Goal: Task Accomplishment & Management: Manage account settings

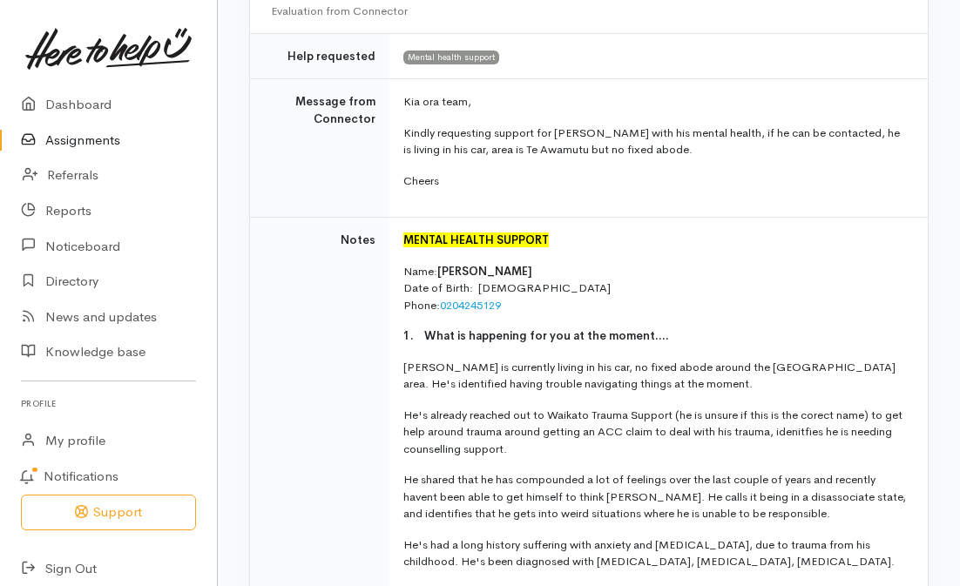
scroll to position [435, 0]
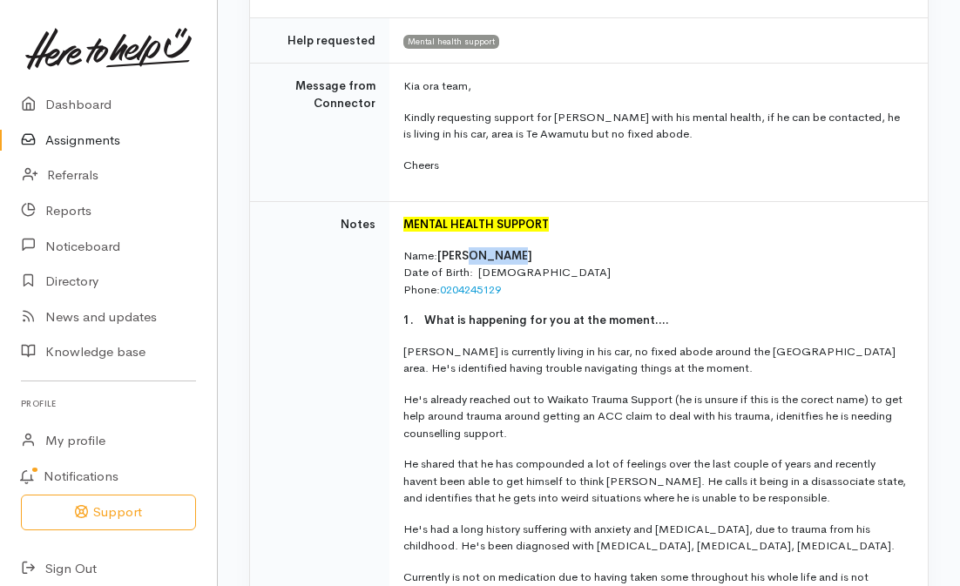
drag, startPoint x: 464, startPoint y: 255, endPoint x: 503, endPoint y: 252, distance: 39.3
click at [503, 252] on p "Name: Carl Gutsell Date of Birth: 18/05/1981 Phone: 0204245129" at bounding box center [654, 272] width 503 height 51
click at [462, 265] on p "Name: Carl Gutsell Date of Birth: 18/05/1981 Phone: 0204245129" at bounding box center [654, 272] width 503 height 51
drag, startPoint x: 456, startPoint y: 255, endPoint x: 437, endPoint y: 257, distance: 19.2
click at [437, 257] on span "[PERSON_NAME]" at bounding box center [484, 255] width 95 height 15
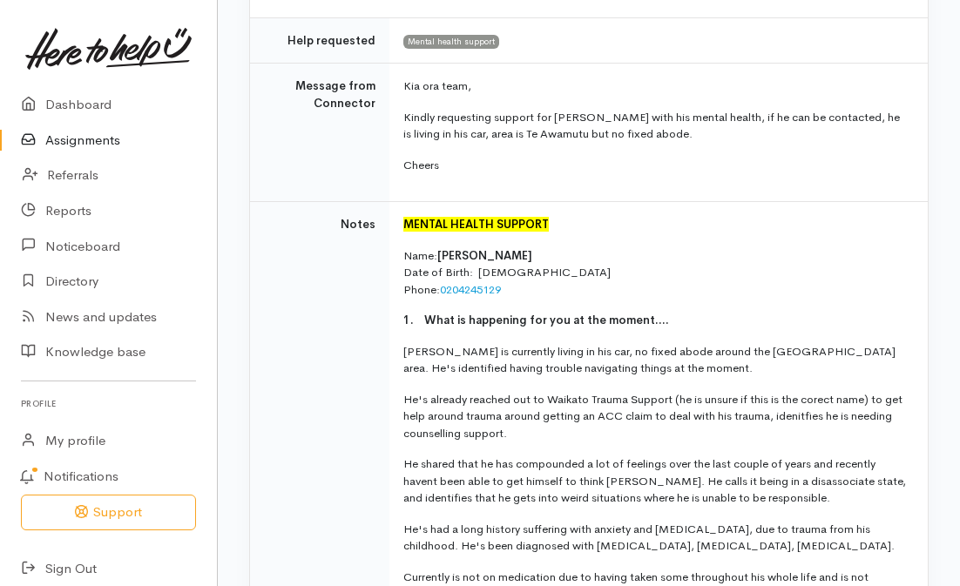
click at [459, 262] on span "[PERSON_NAME]" at bounding box center [484, 255] width 95 height 15
drag, startPoint x: 459, startPoint y: 254, endPoint x: 437, endPoint y: 254, distance: 21.8
click at [437, 254] on span "[PERSON_NAME]" at bounding box center [484, 255] width 95 height 15
copy span "Carl"
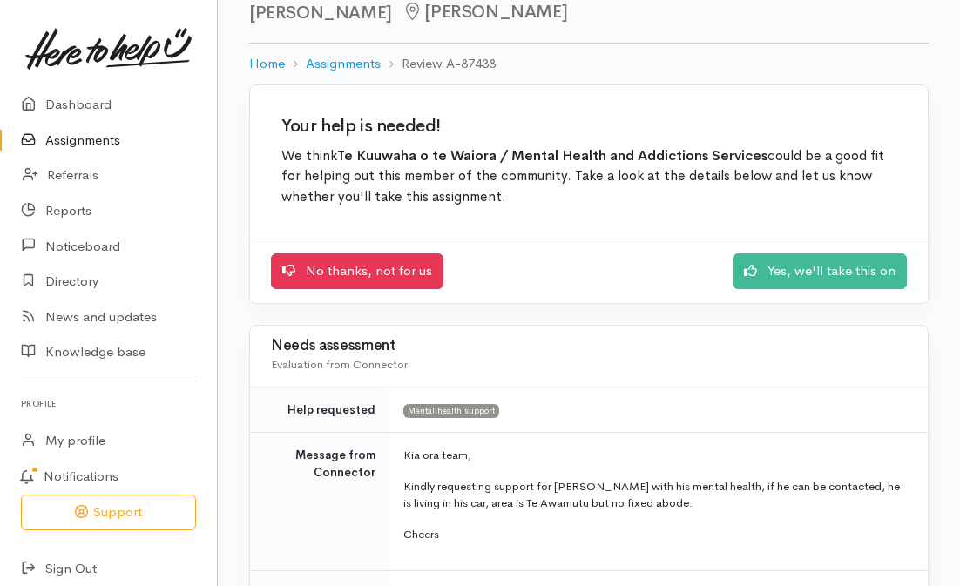
scroll to position [0, 0]
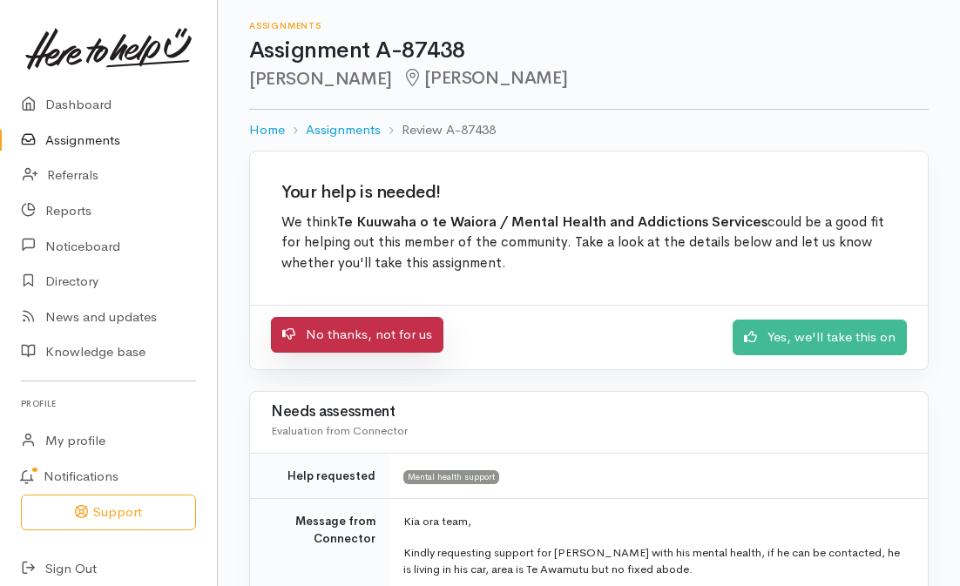
click at [351, 335] on link "No thanks, not for us" at bounding box center [357, 335] width 172 height 36
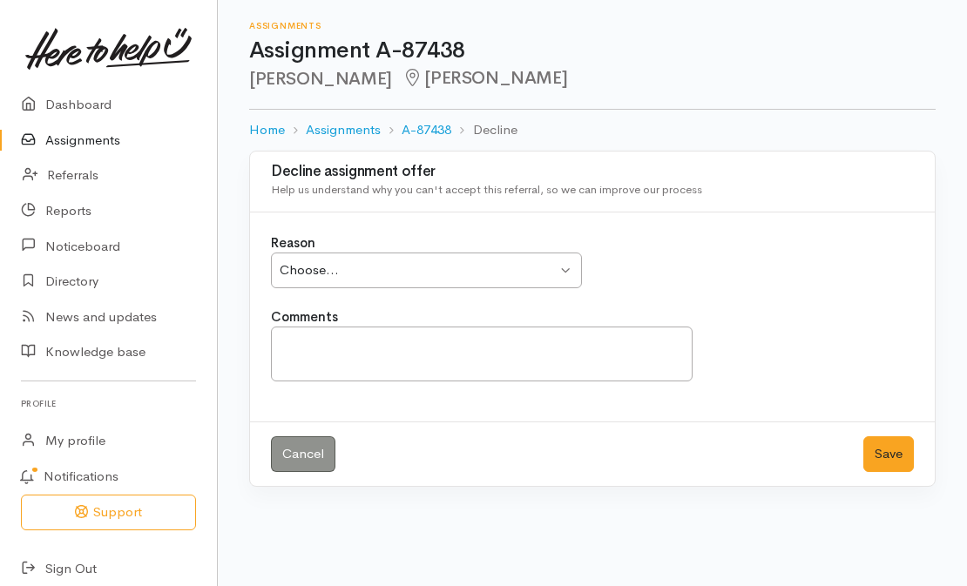
click at [369, 272] on div "Choose..." at bounding box center [418, 270] width 277 height 20
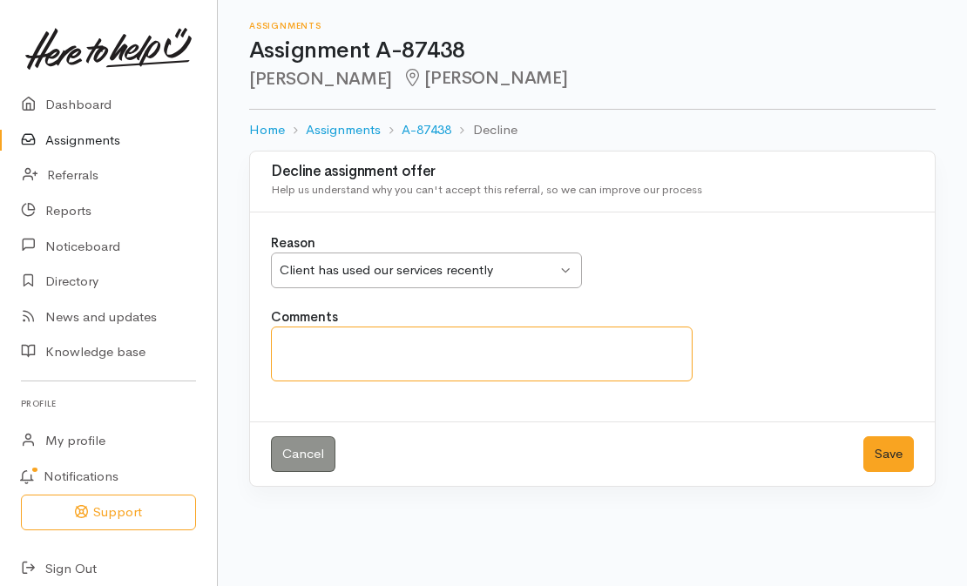
click at [389, 367] on textarea "Comments" at bounding box center [482, 354] width 422 height 55
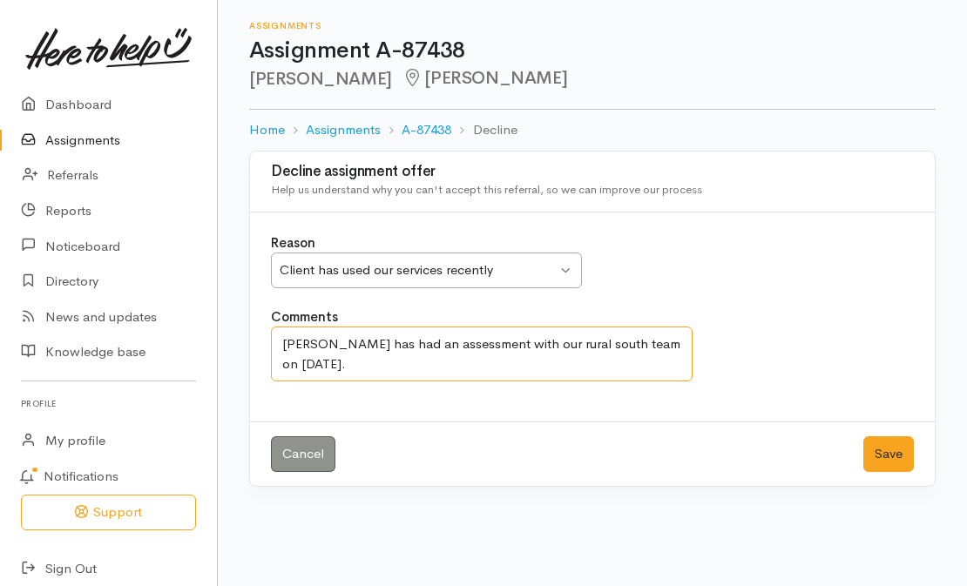
click at [673, 349] on textarea "Carl has had an assessment with our rural south team on 7/8/25." at bounding box center [482, 354] width 422 height 55
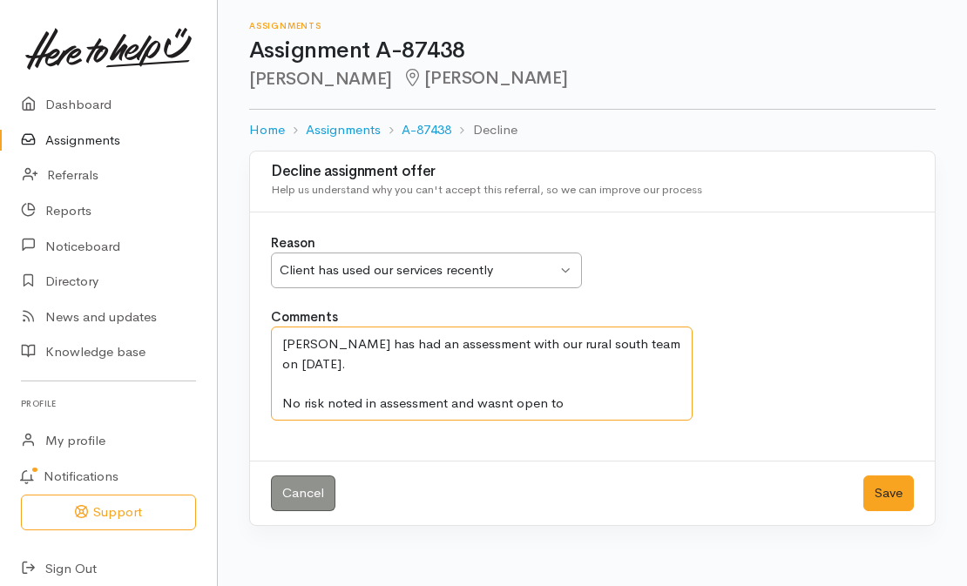
click at [496, 381] on textarea "Carl has had an assessment with our rural south team on 7/8/25. No risk noted i…" at bounding box center [482, 374] width 422 height 94
click at [504, 379] on textarea "Carl has had an assessment with our rural south team on 7/8/25. No risk noted i…" at bounding box center [482, 374] width 422 height 94
click at [572, 383] on textarea "Carl has had an assessment with our rural south team on 7/8/25. No risk noted i…" at bounding box center [482, 374] width 422 height 94
click at [393, 354] on textarea "Carl has had an assessment with our rural south team on 7/8/25. No risk noted i…" at bounding box center [482, 374] width 422 height 94
drag, startPoint x: 564, startPoint y: 388, endPoint x: 274, endPoint y: 390, distance: 289.2
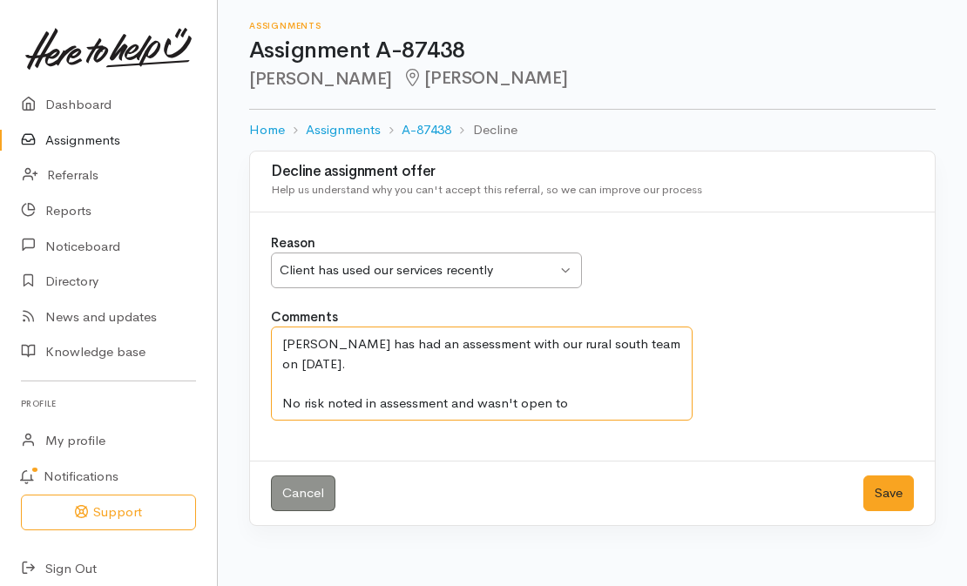
click at [274, 390] on textarea "Carl has had an assessment with our rural south team on 7/8/25. No risk noted i…" at bounding box center [482, 374] width 422 height 94
paste textarea "does not meet the threshold for ongoing support from secondary mental health se…"
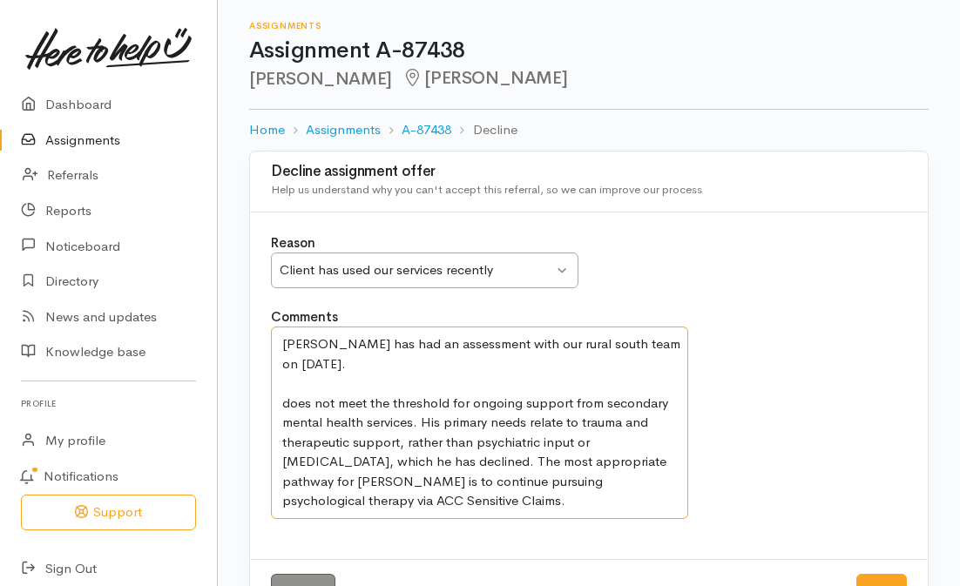
click at [289, 384] on textarea "Carl has had an assessment with our rural south team on 7/8/25. does not meet t…" at bounding box center [479, 423] width 417 height 192
click at [395, 487] on textarea "Carl has had an assessment with our rural south team on 7/8/25. Does not meet t…" at bounding box center [479, 423] width 417 height 192
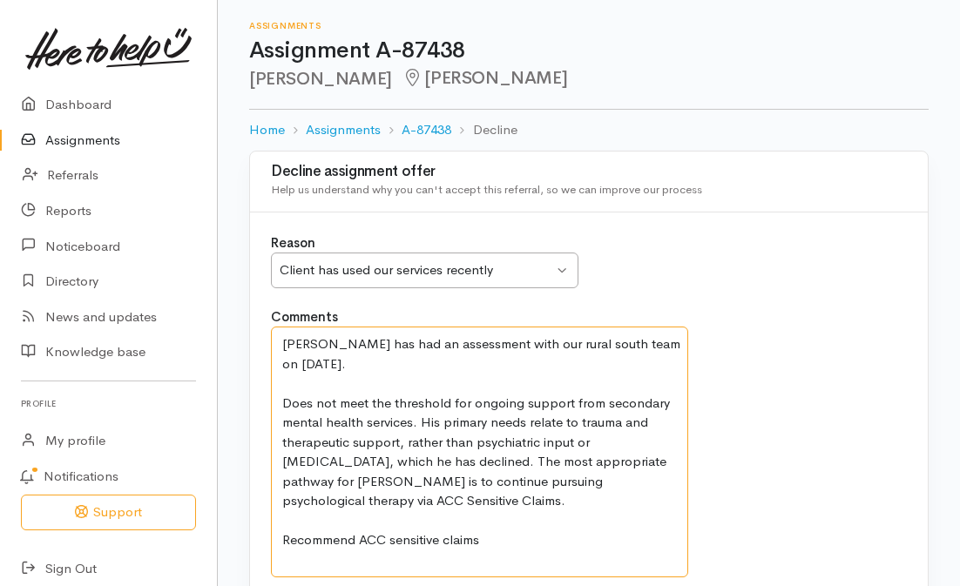
click at [538, 514] on textarea "Carl has had an assessment with our rural south team on 7/8/25. Does not meet t…" at bounding box center [479, 452] width 417 height 251
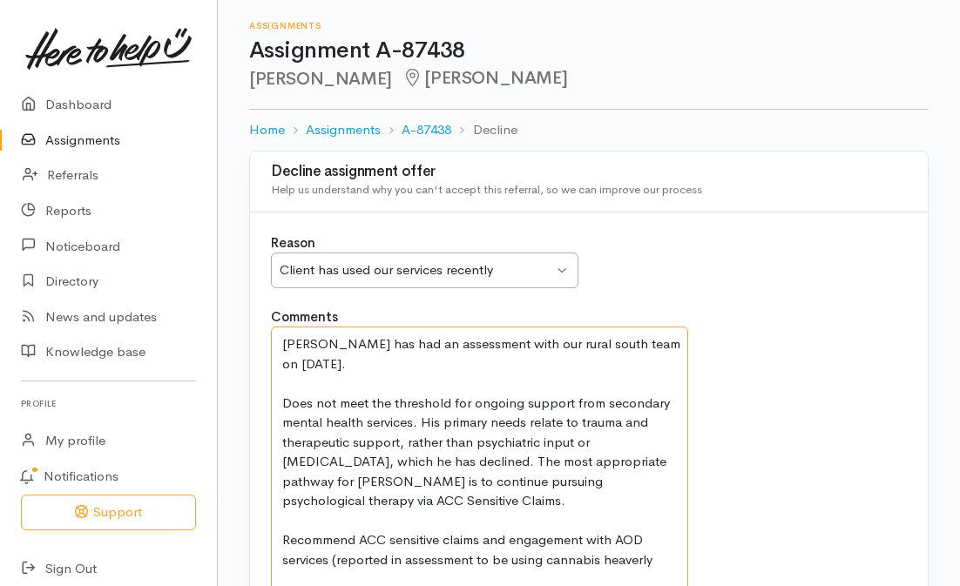
click at [631, 544] on textarea "Carl has had an assessment with our rural south team on 7/8/25. Does not meet t…" at bounding box center [479, 462] width 417 height 271
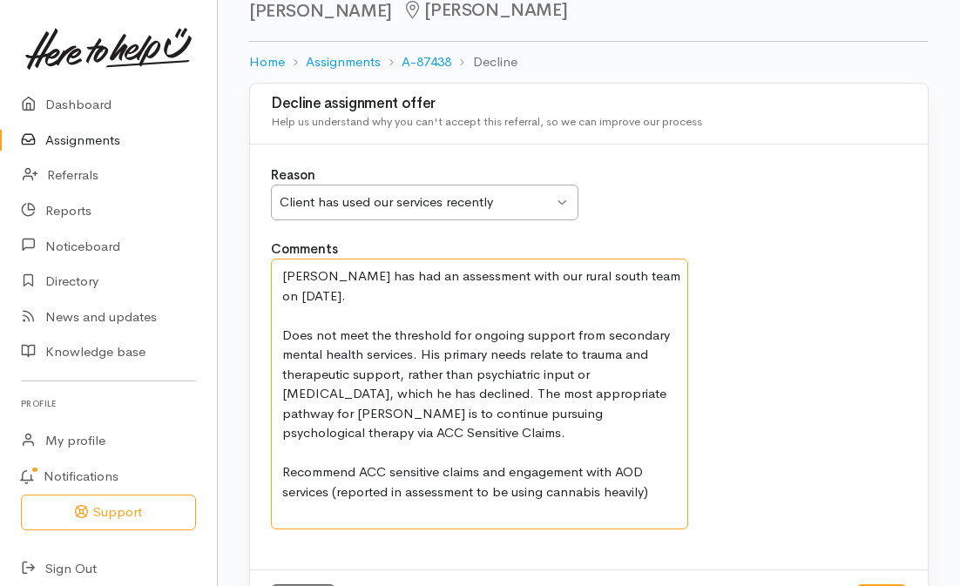
scroll to position [138, 0]
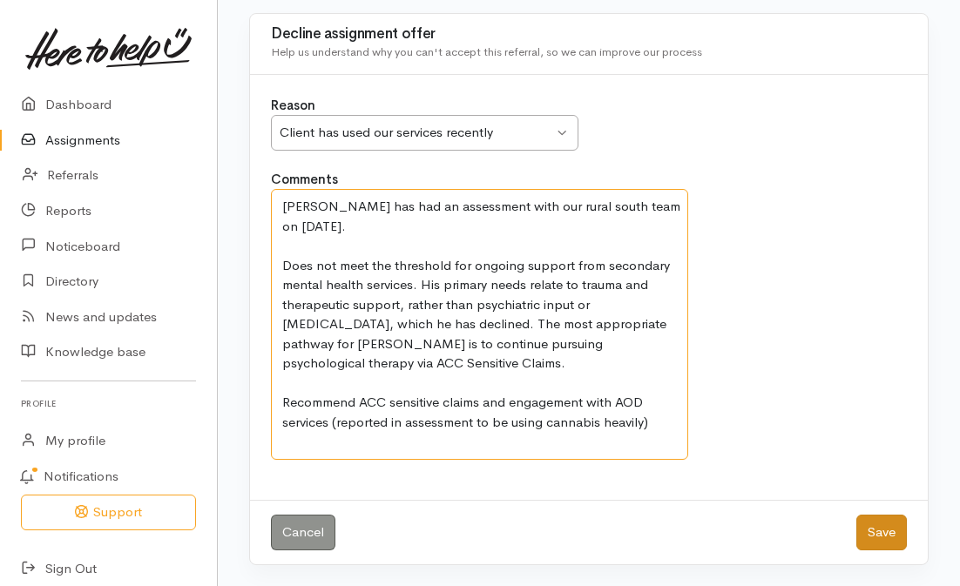
type textarea "Carl has had an assessment with our rural south team on 7/8/25. Does not meet t…"
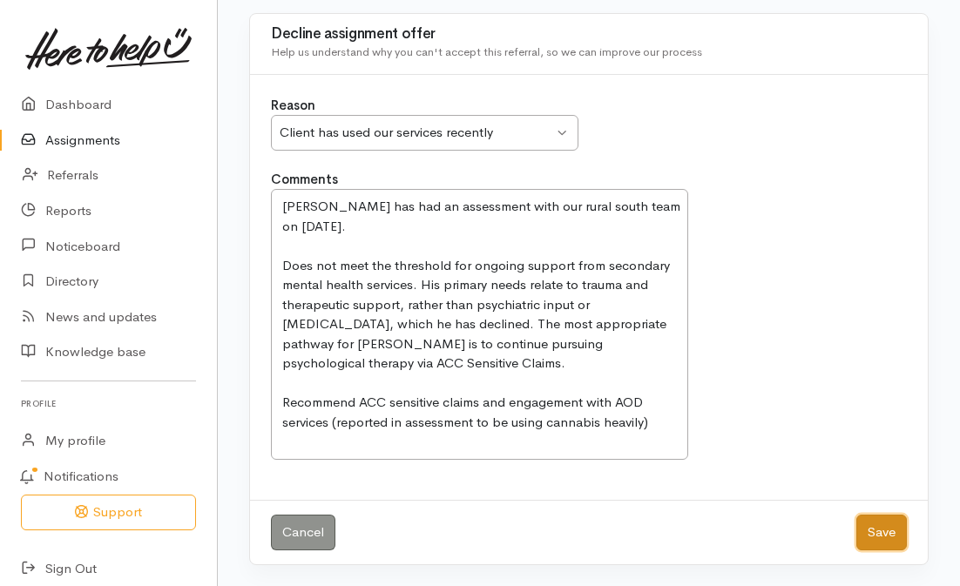
click at [889, 533] on button "Save" at bounding box center [881, 533] width 51 height 36
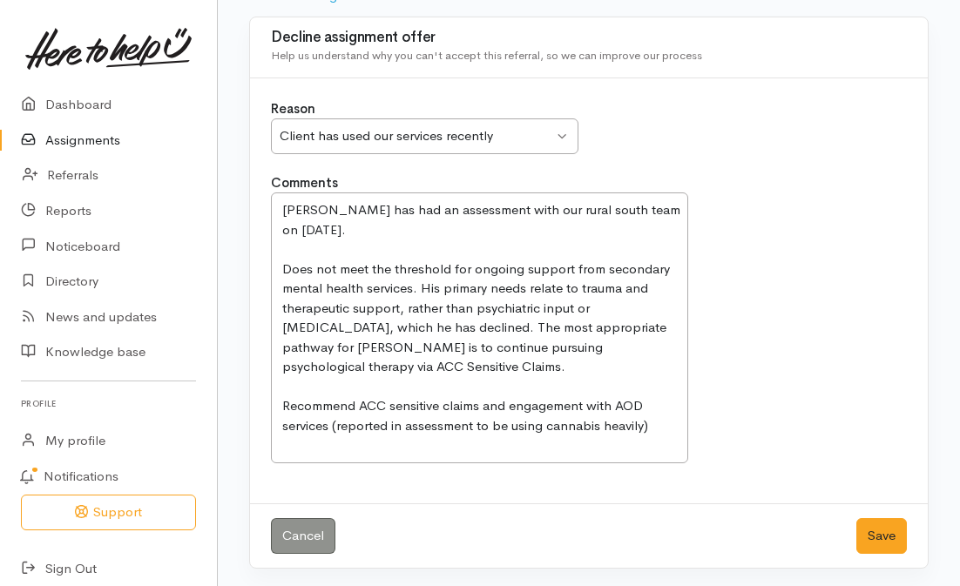
scroll to position [138, 0]
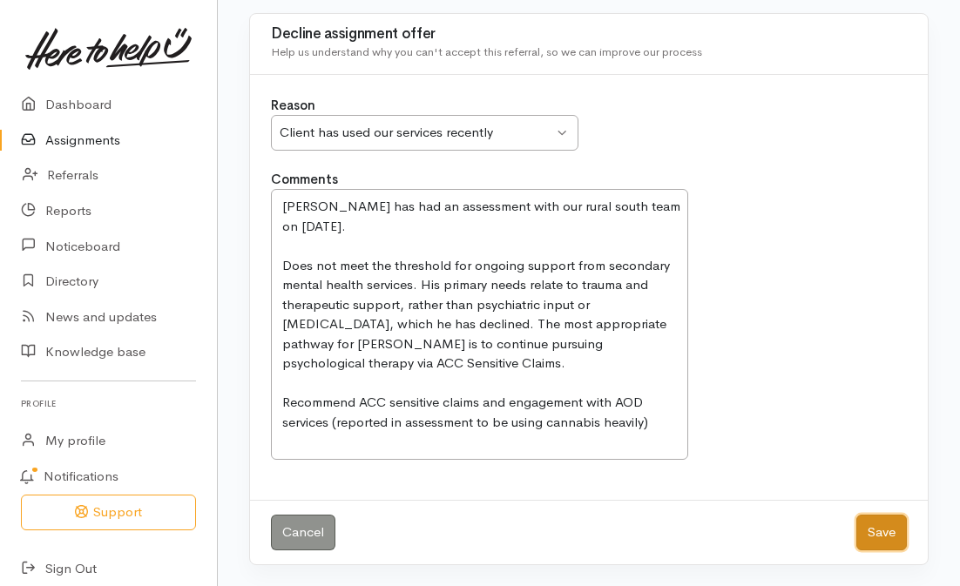
click at [880, 533] on button "Save" at bounding box center [881, 533] width 51 height 36
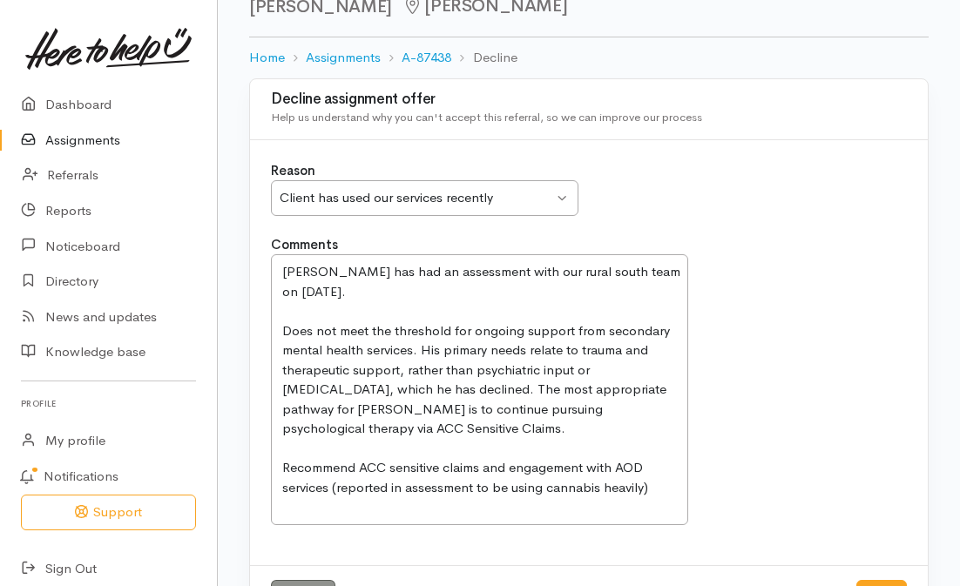
scroll to position [138, 0]
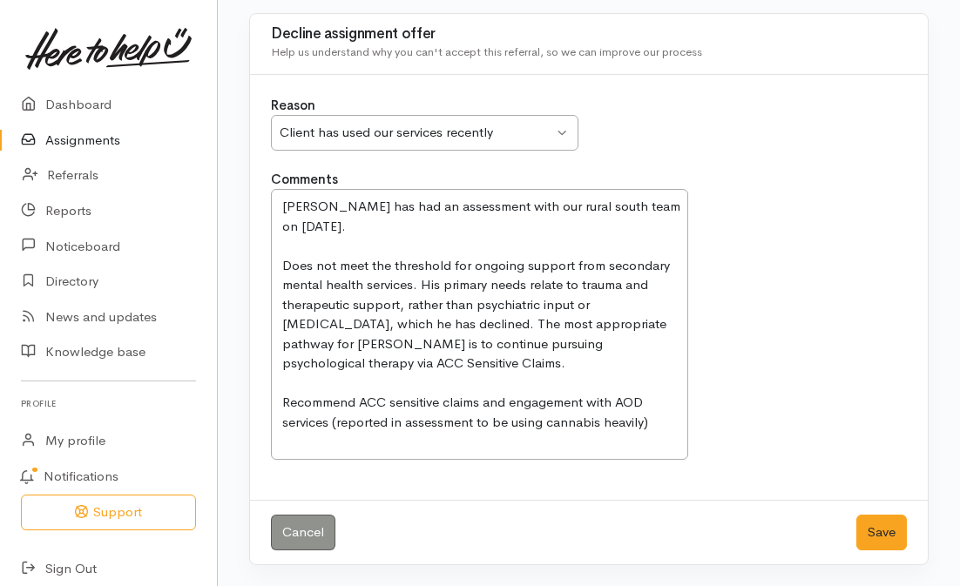
click at [95, 145] on link "Assignments" at bounding box center [108, 141] width 217 height 36
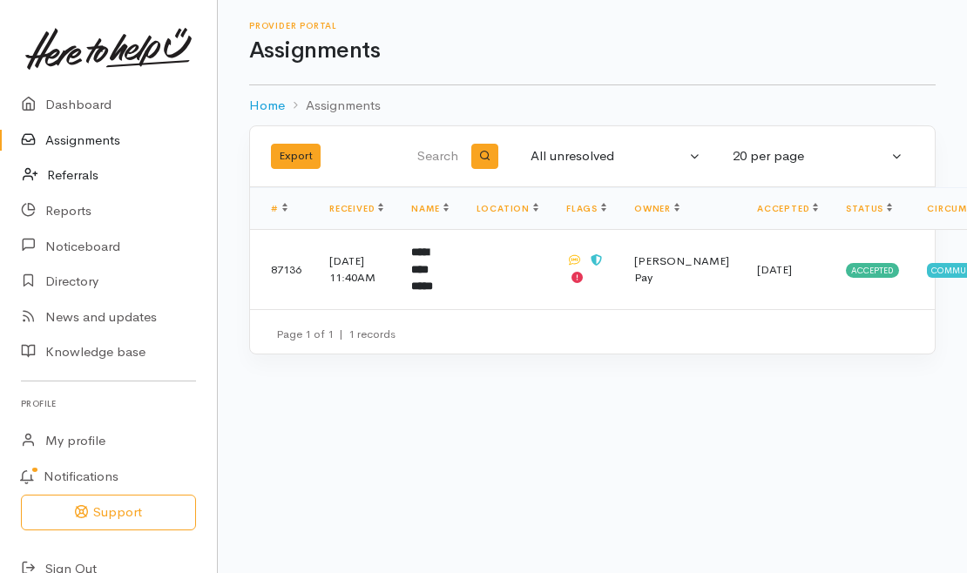
click at [71, 178] on link "Referrals" at bounding box center [108, 176] width 217 height 36
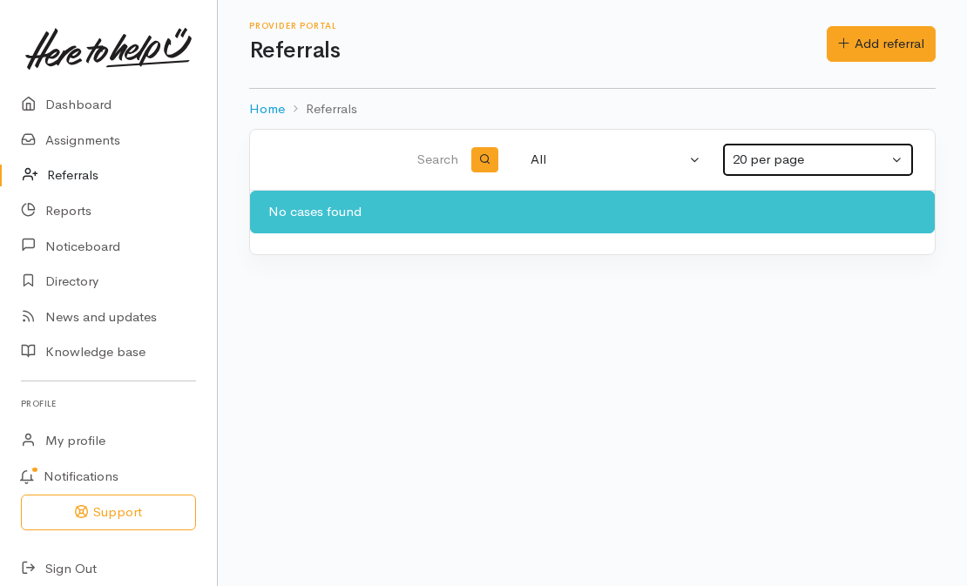
click at [732, 159] on div "20 per page" at bounding box center [809, 160] width 155 height 20
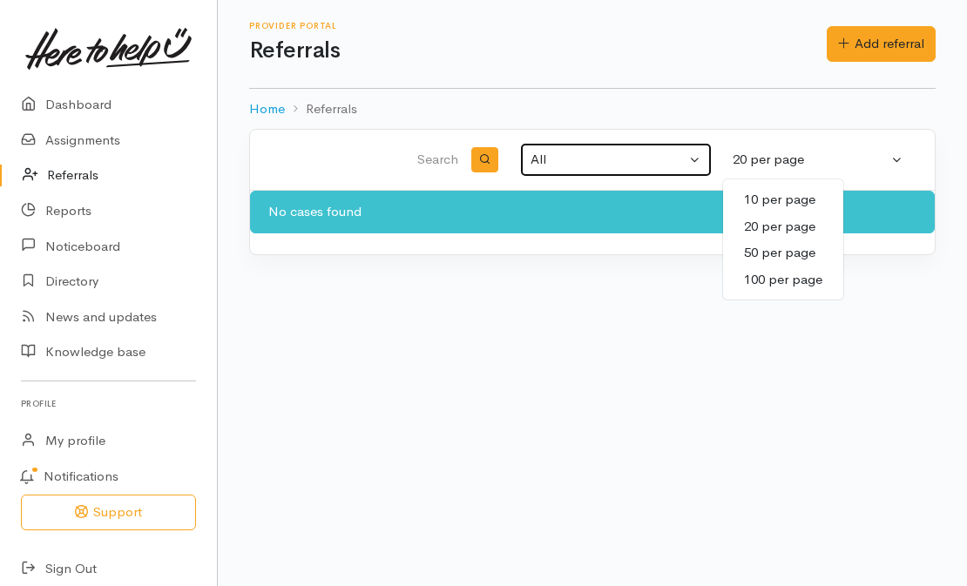
click at [539, 162] on div "All" at bounding box center [607, 160] width 155 height 20
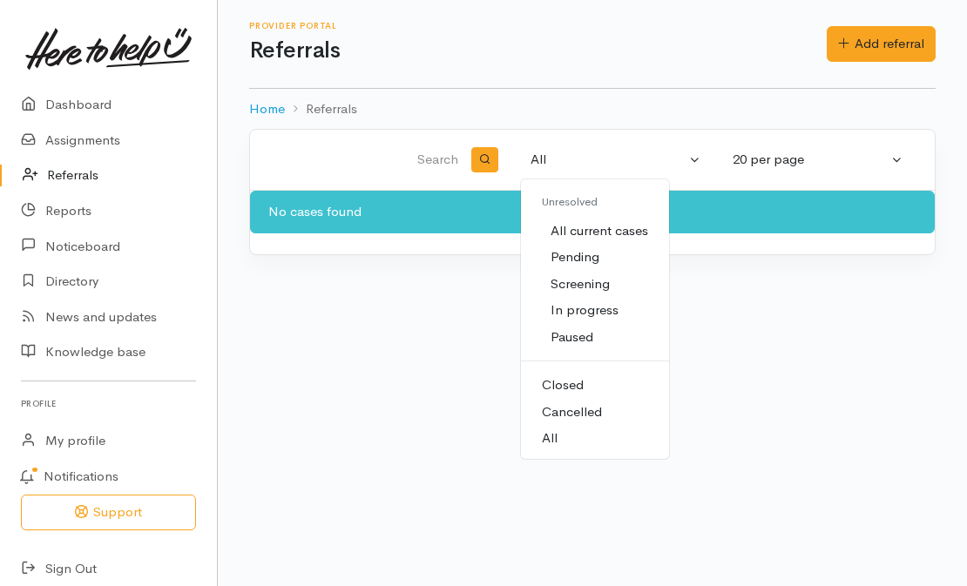
click at [568, 386] on span "Closed" at bounding box center [563, 385] width 42 height 20
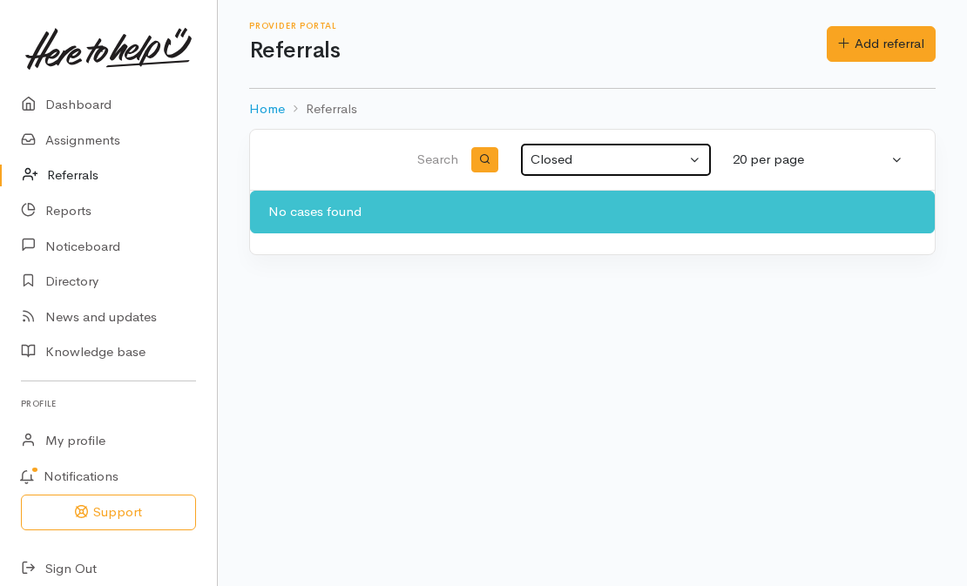
click at [643, 154] on div "Closed" at bounding box center [607, 160] width 155 height 20
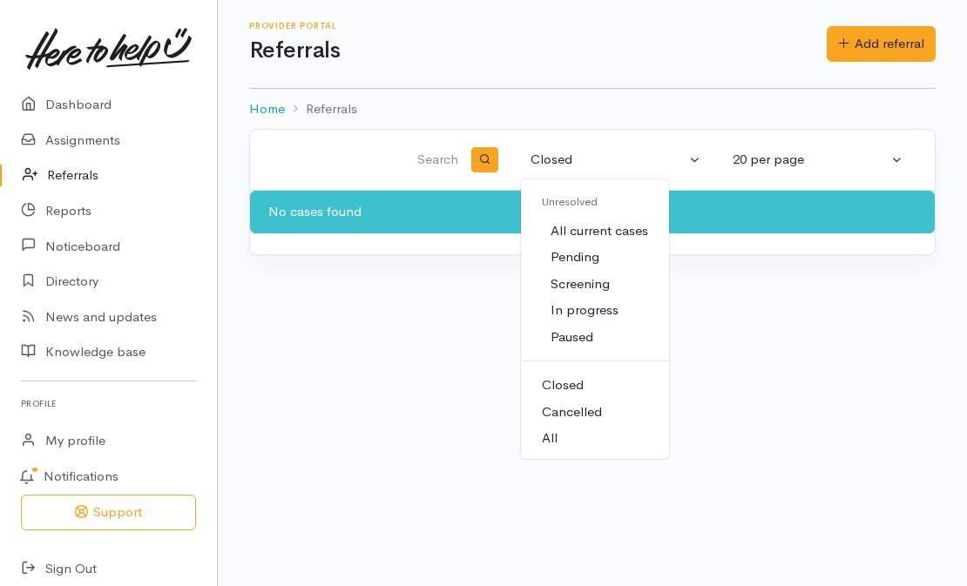
click at [569, 407] on span "Cancelled" at bounding box center [572, 412] width 60 height 20
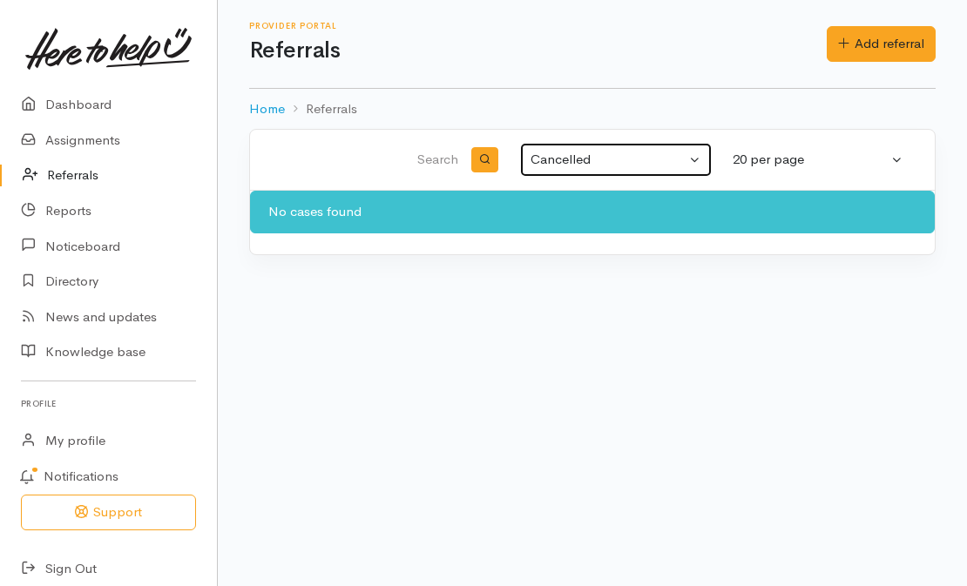
click at [632, 172] on button "Cancelled" at bounding box center [616, 160] width 192 height 34
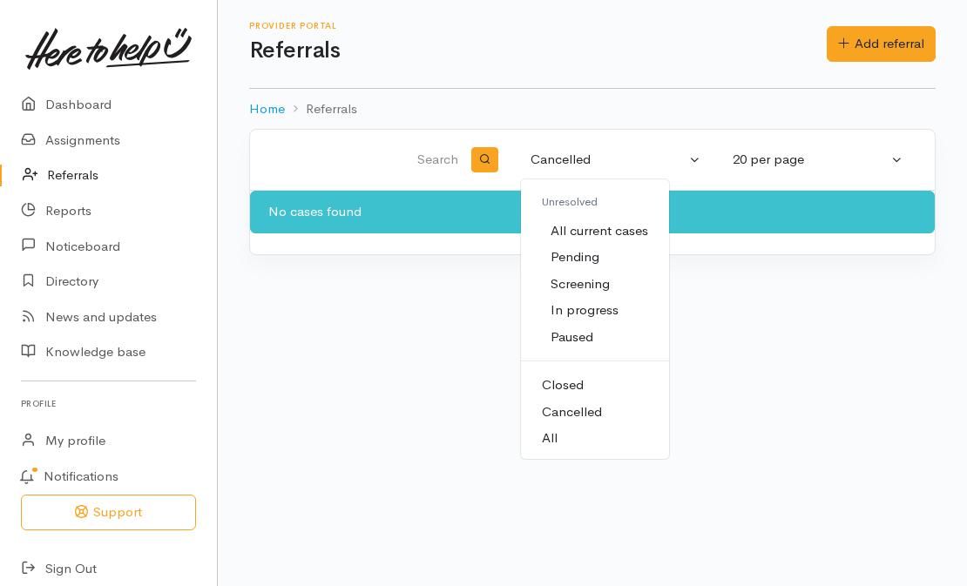
click at [557, 438] on link "All" at bounding box center [595, 438] width 148 height 27
select select "All"
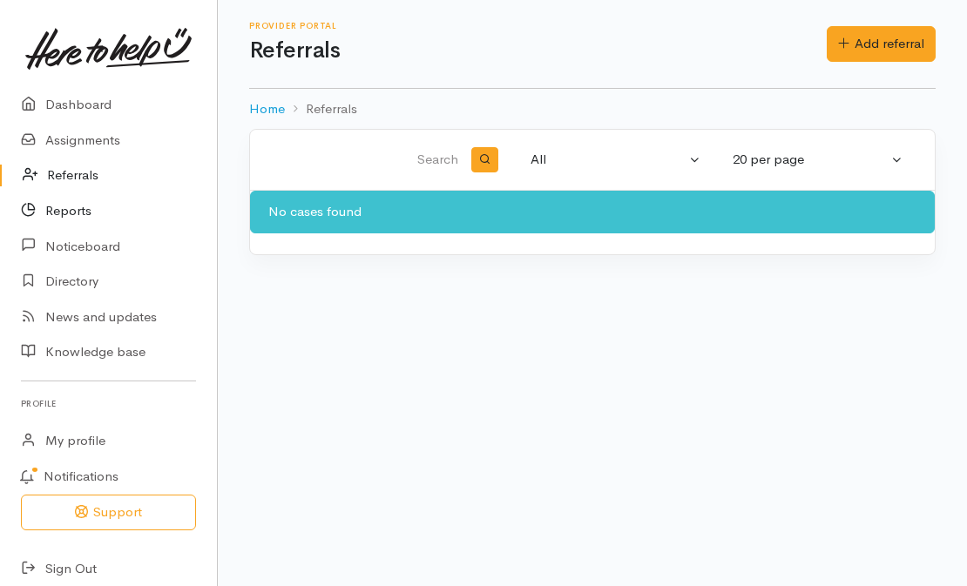
click at [77, 206] on link "Reports" at bounding box center [108, 211] width 217 height 36
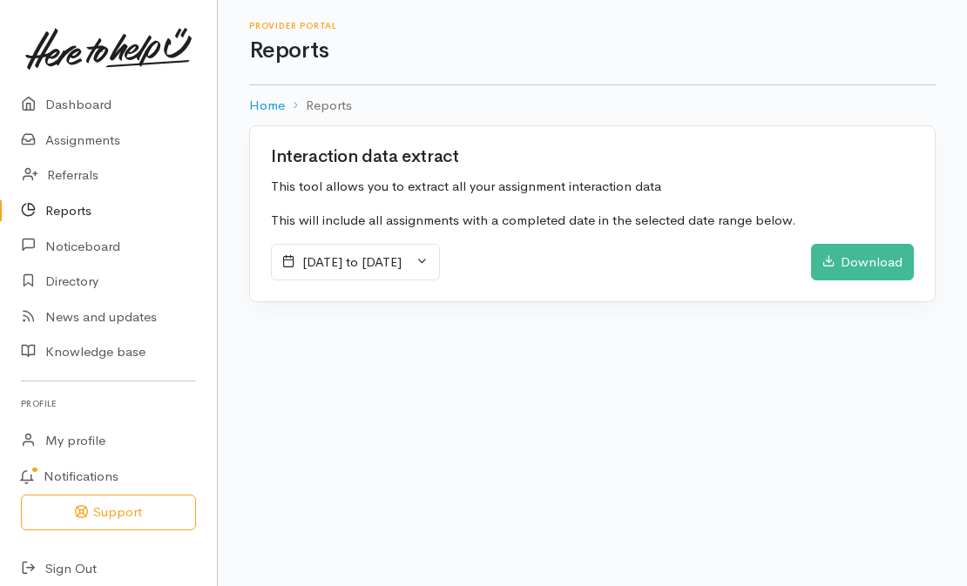
click at [539, 262] on div "[DATE] to [DATE] Download" at bounding box center [592, 262] width 643 height 37
click at [440, 260] on div "6 August 2025 to 12 August 2025" at bounding box center [355, 262] width 169 height 37
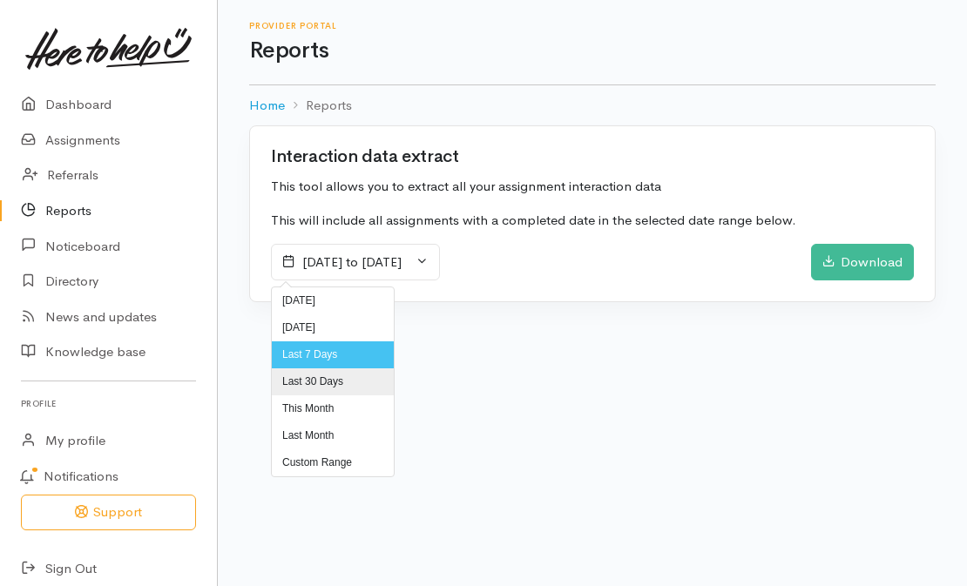
click at [328, 384] on li "Last 30 Days" at bounding box center [333, 381] width 122 height 27
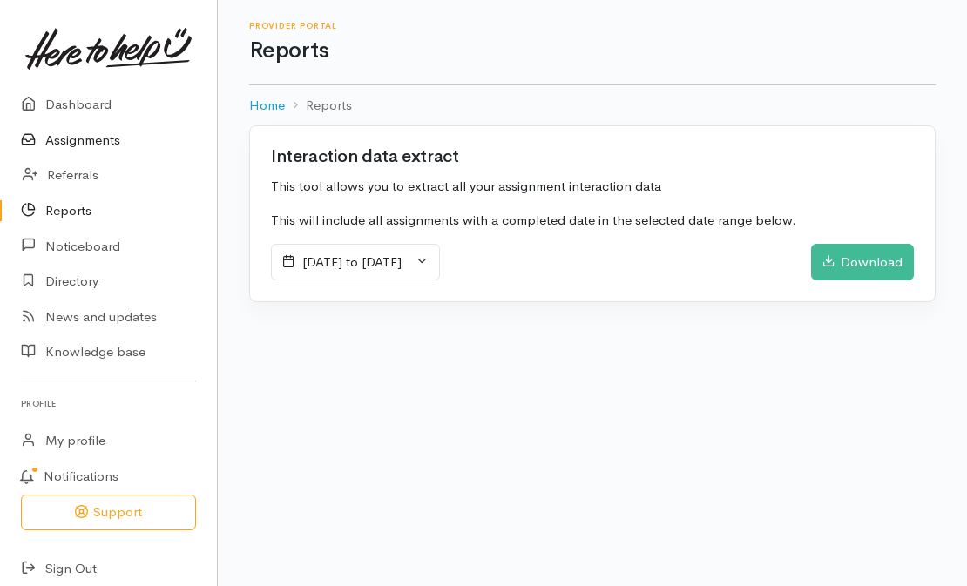
click at [100, 141] on link "Assignments" at bounding box center [108, 141] width 217 height 36
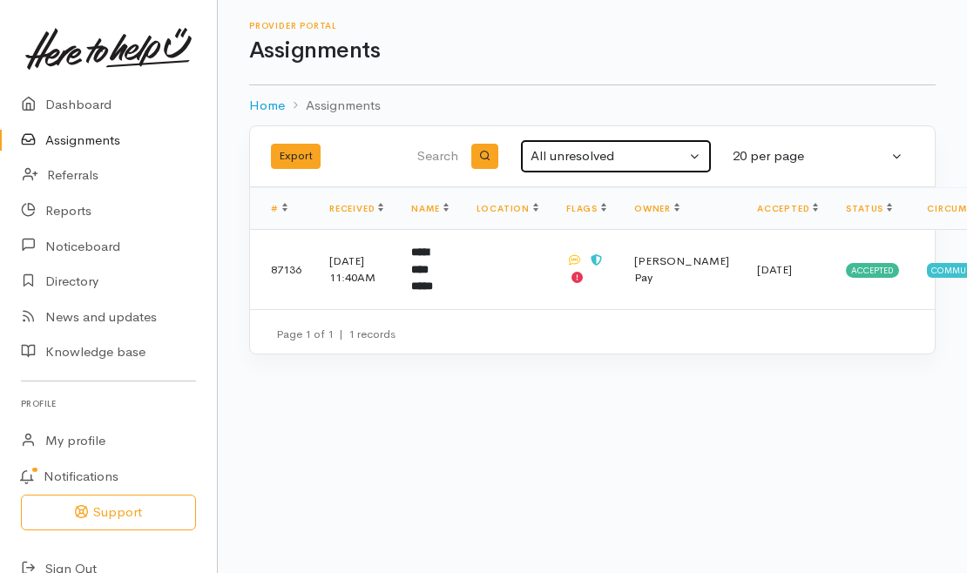
click at [576, 164] on div "All unresolved" at bounding box center [607, 156] width 155 height 20
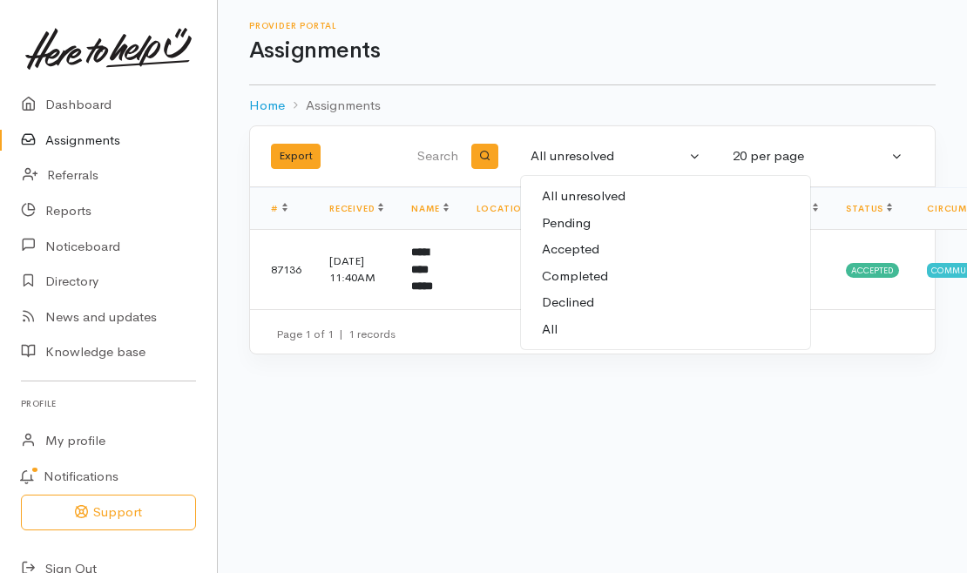
click at [591, 301] on span "Declined" at bounding box center [568, 303] width 52 height 20
select select "Declined"
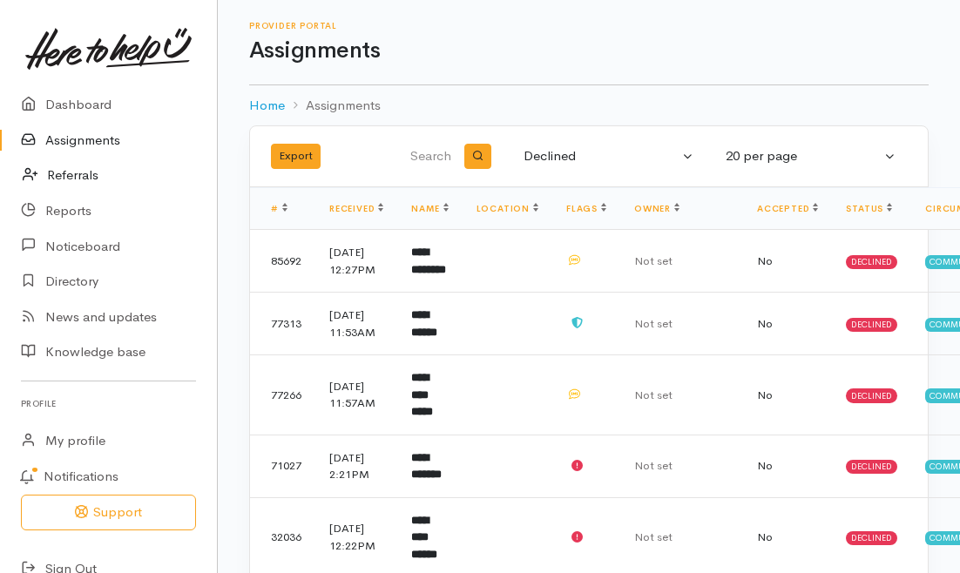
click at [70, 176] on link "Referrals" at bounding box center [108, 176] width 217 height 36
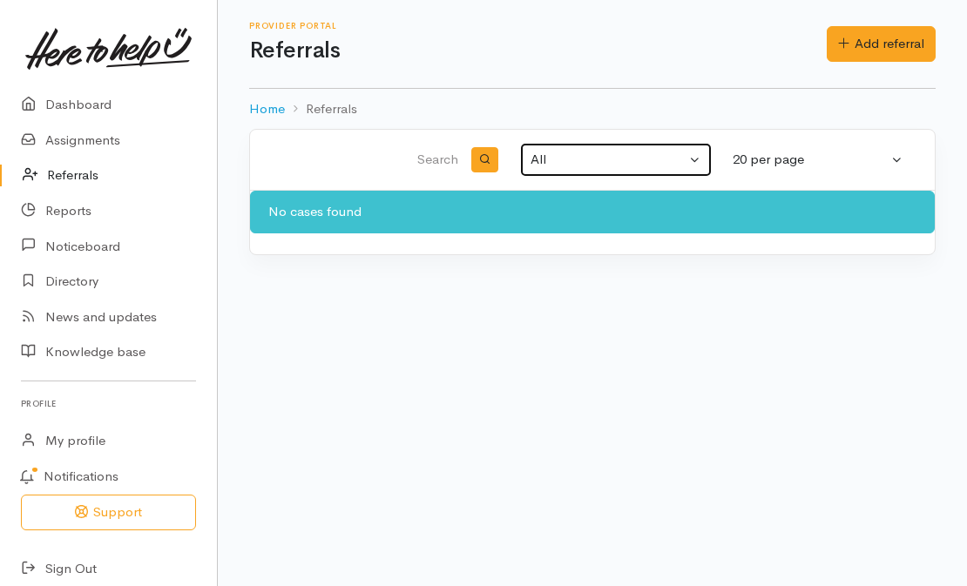
click at [558, 153] on div "All" at bounding box center [607, 160] width 155 height 20
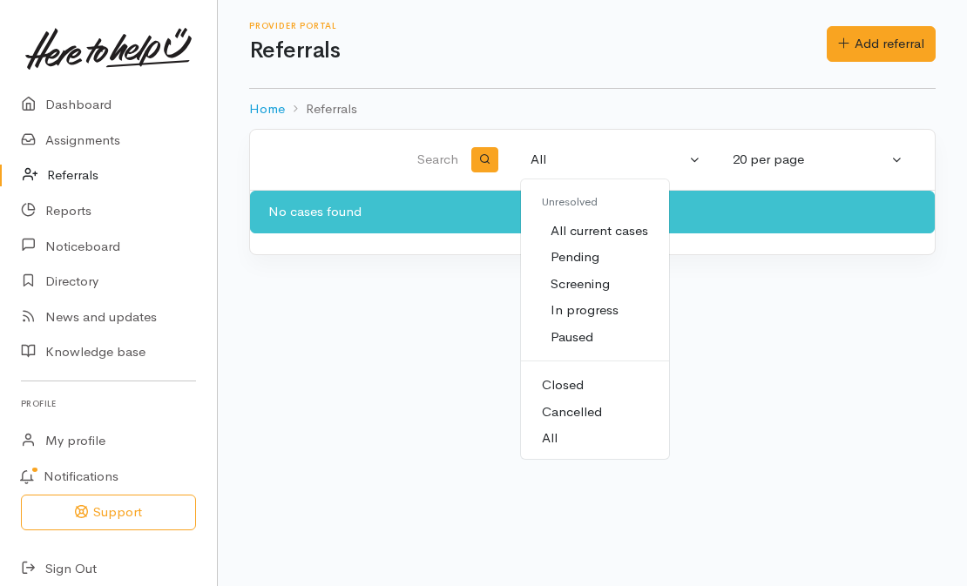
click at [581, 306] on span "In progress" at bounding box center [584, 310] width 68 height 20
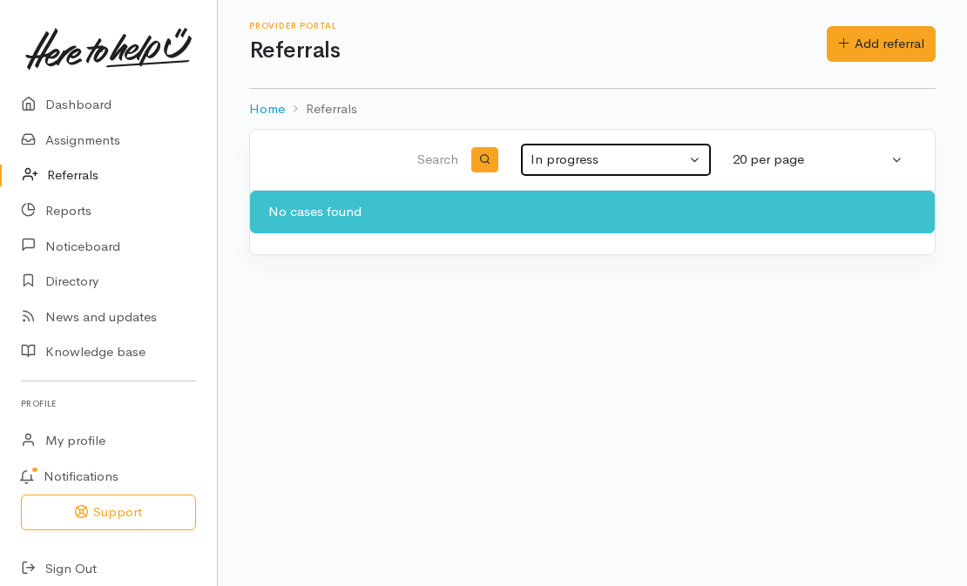
click at [623, 164] on div "In progress" at bounding box center [607, 160] width 155 height 20
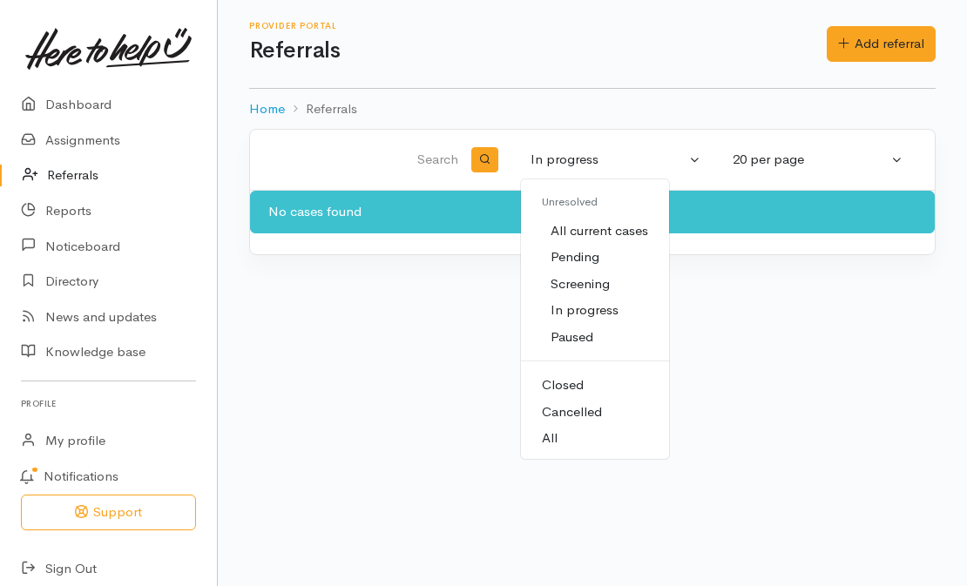
click at [598, 235] on span "All current cases" at bounding box center [599, 231] width 98 height 20
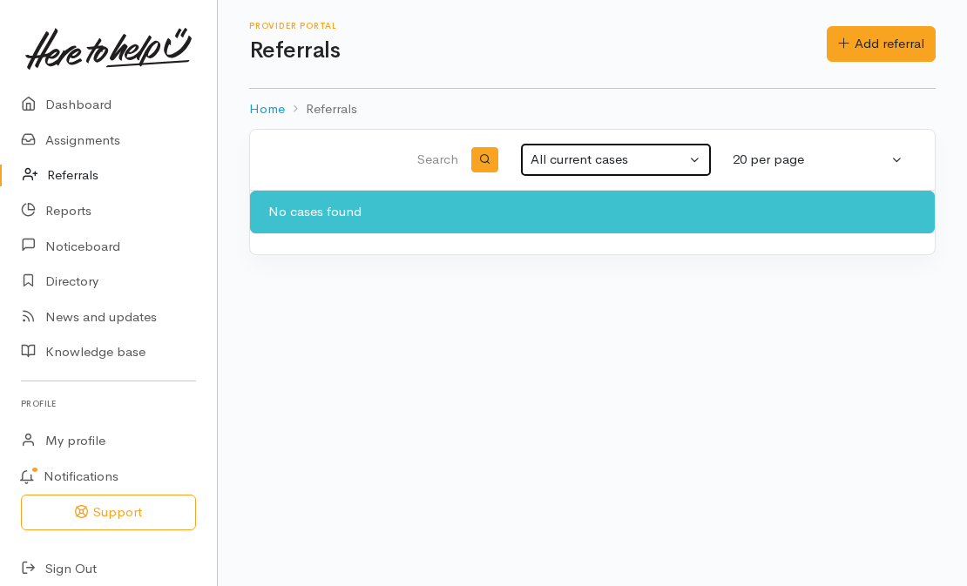
click at [624, 162] on div "All current cases" at bounding box center [607, 160] width 155 height 20
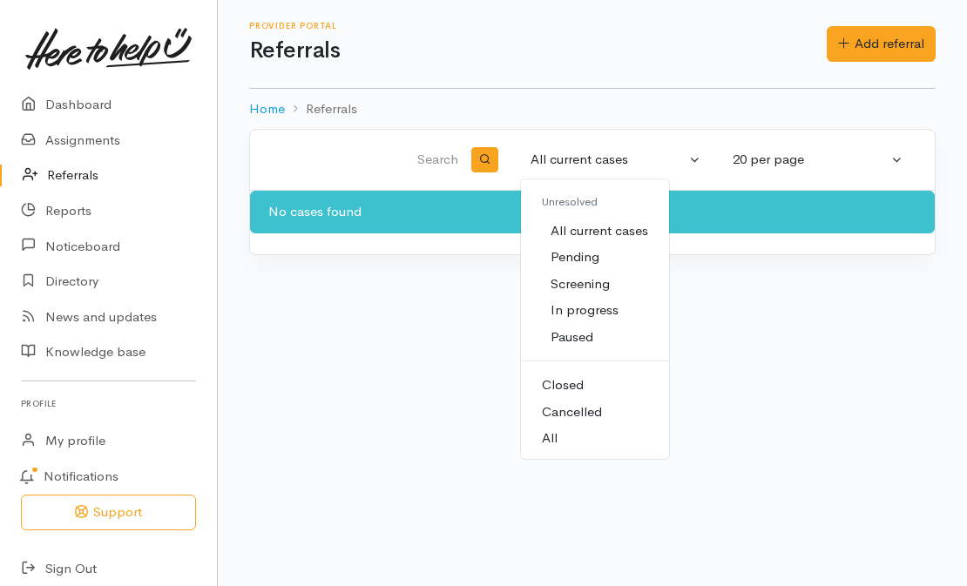
click at [603, 251] on link "Pending" at bounding box center [595, 257] width 148 height 27
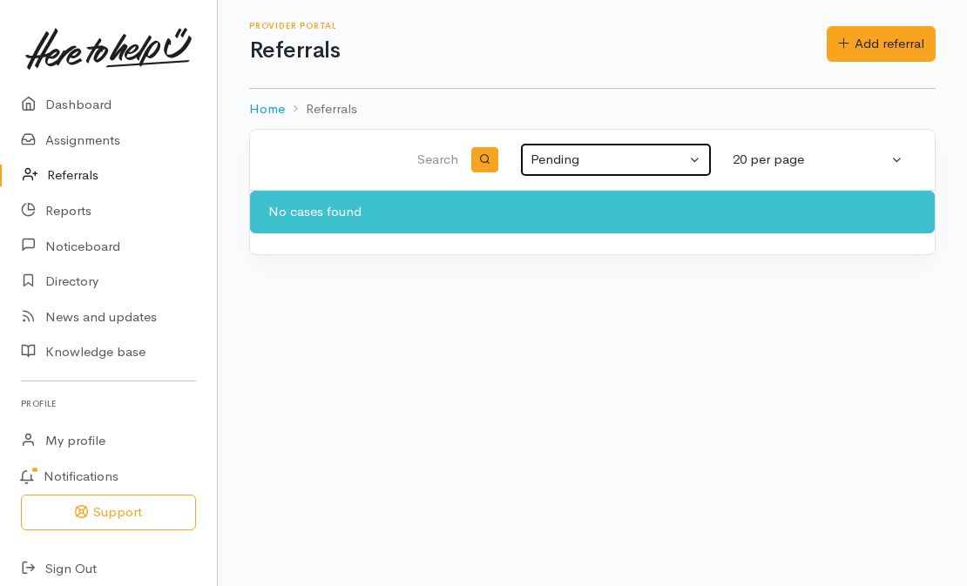
click at [620, 155] on div "Pending" at bounding box center [607, 160] width 155 height 20
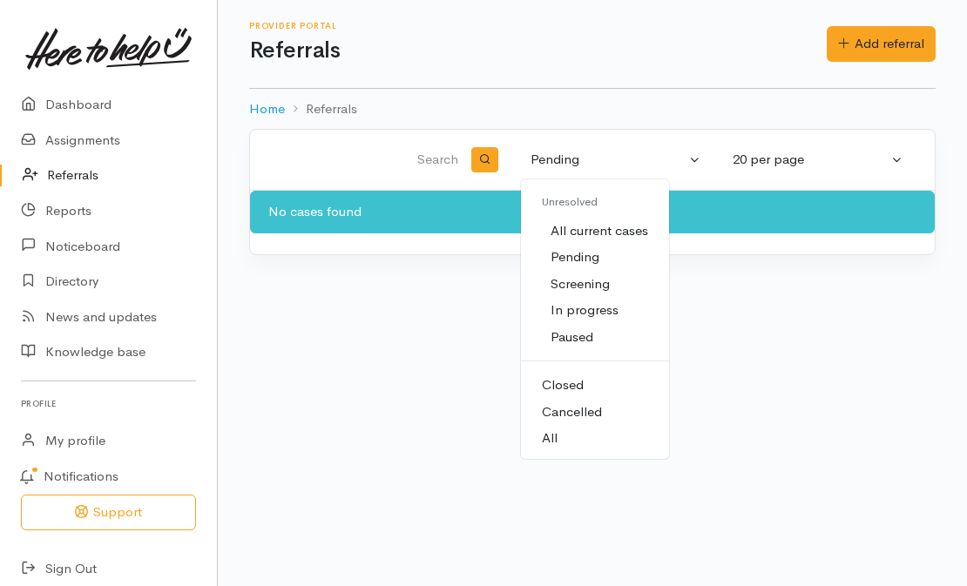
click at [596, 281] on span "Screening" at bounding box center [579, 284] width 59 height 20
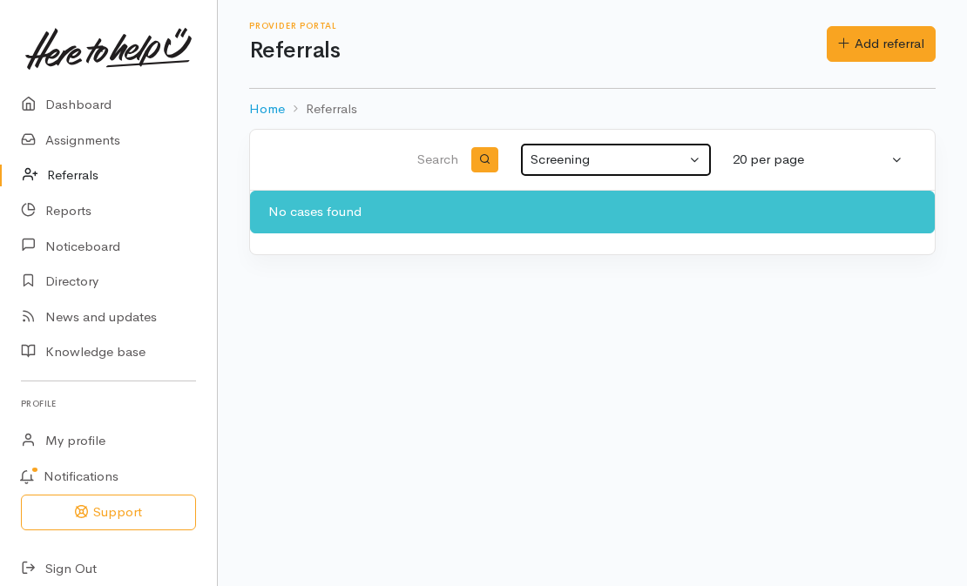
click at [626, 162] on div "Screening" at bounding box center [607, 160] width 155 height 20
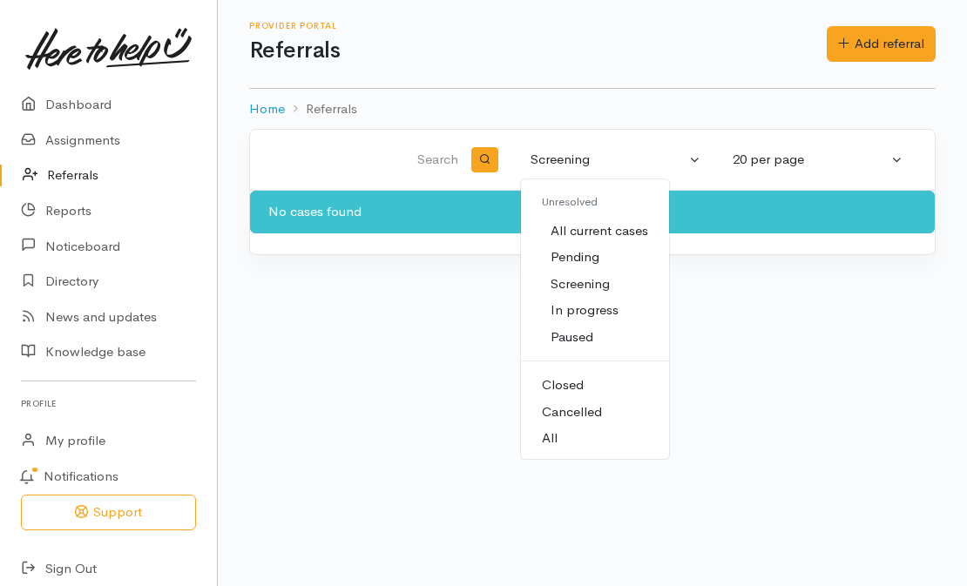
click at [577, 385] on span "Closed" at bounding box center [563, 385] width 42 height 20
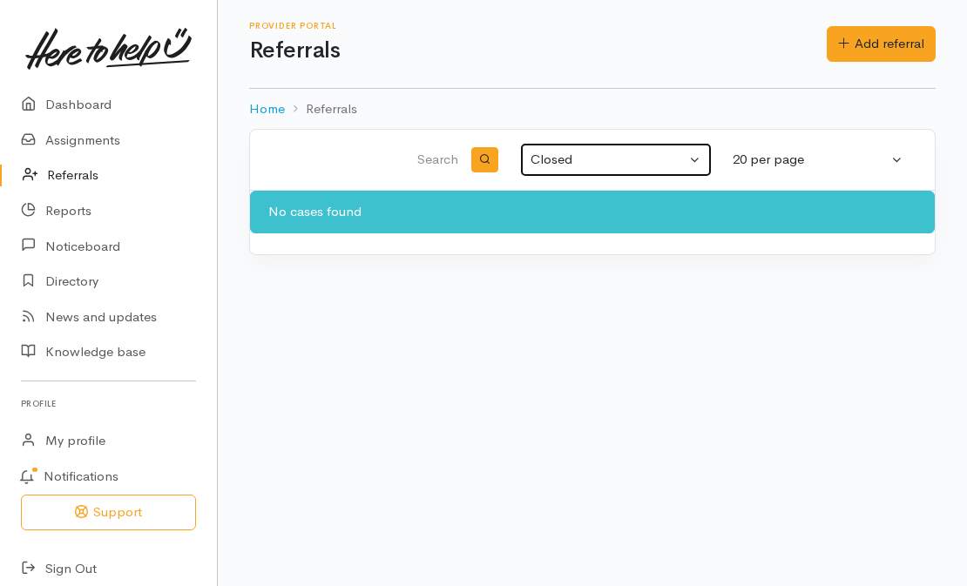
click at [629, 154] on div "Closed" at bounding box center [607, 160] width 155 height 20
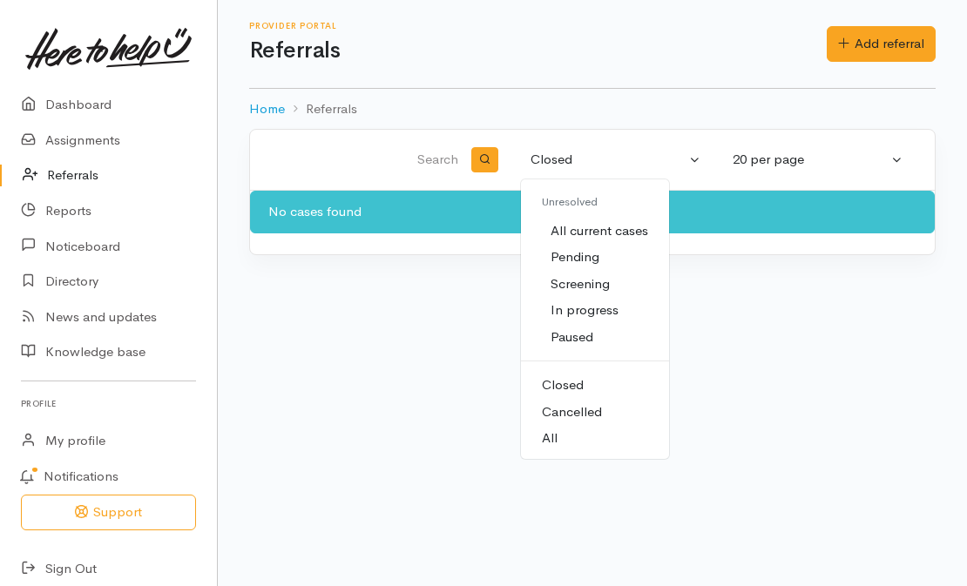
click at [581, 413] on span "Cancelled" at bounding box center [572, 412] width 60 height 20
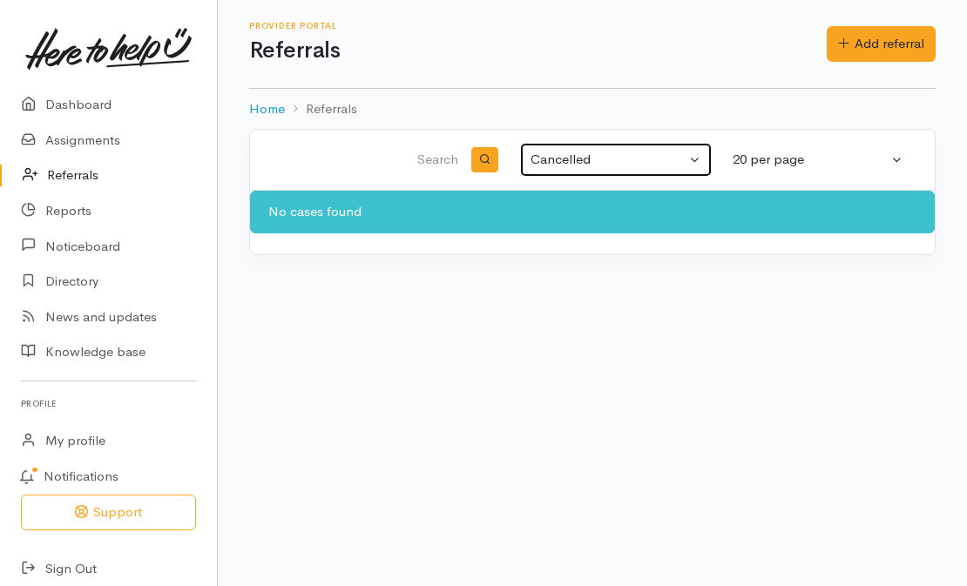
click at [618, 153] on div "Cancelled" at bounding box center [607, 160] width 155 height 20
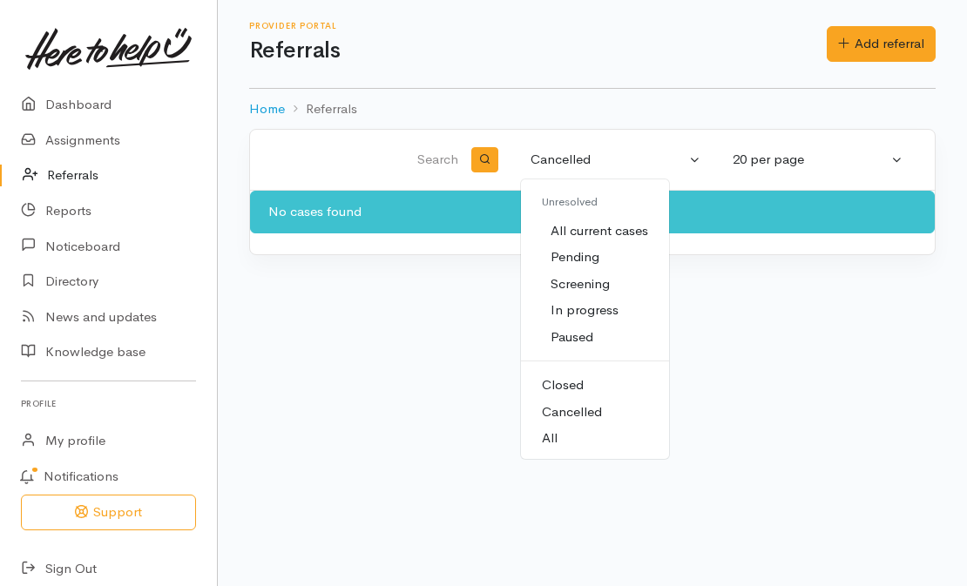
click at [570, 432] on link "All" at bounding box center [595, 438] width 148 height 27
select select "All"
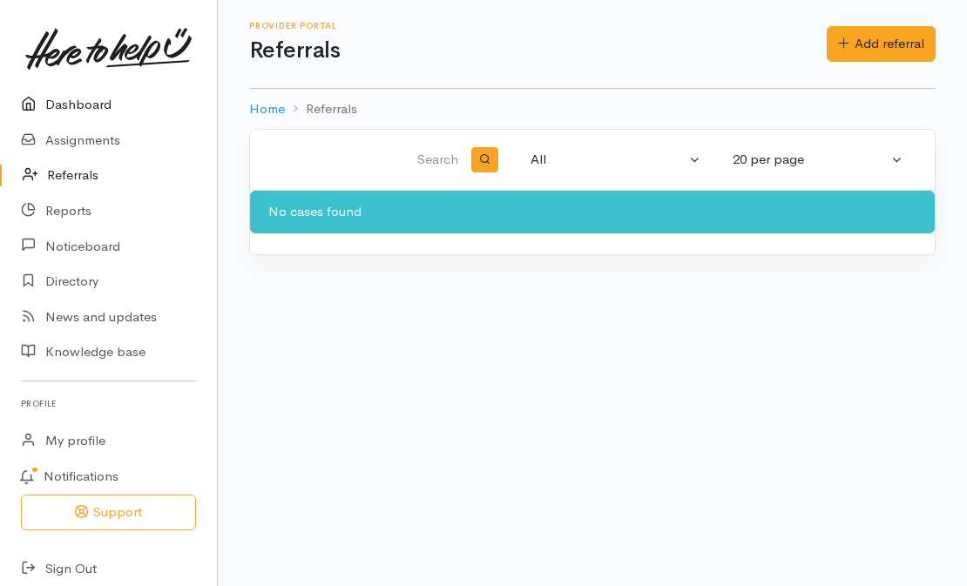
click at [82, 105] on link "Dashboard" at bounding box center [108, 105] width 217 height 36
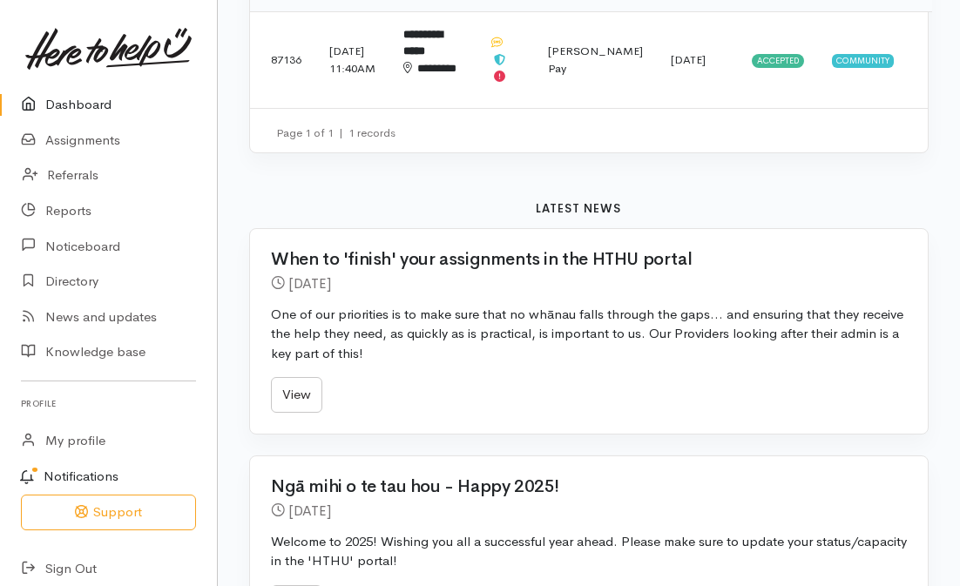
click at [81, 471] on link "Notifications" at bounding box center [106, 477] width 222 height 37
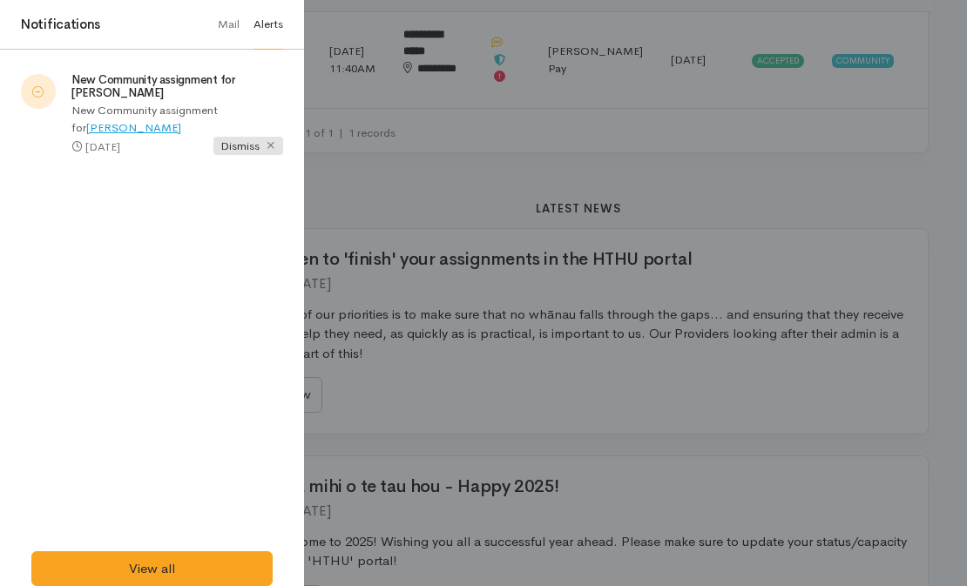
click at [181, 120] on link "[PERSON_NAME]" at bounding box center [133, 127] width 95 height 15
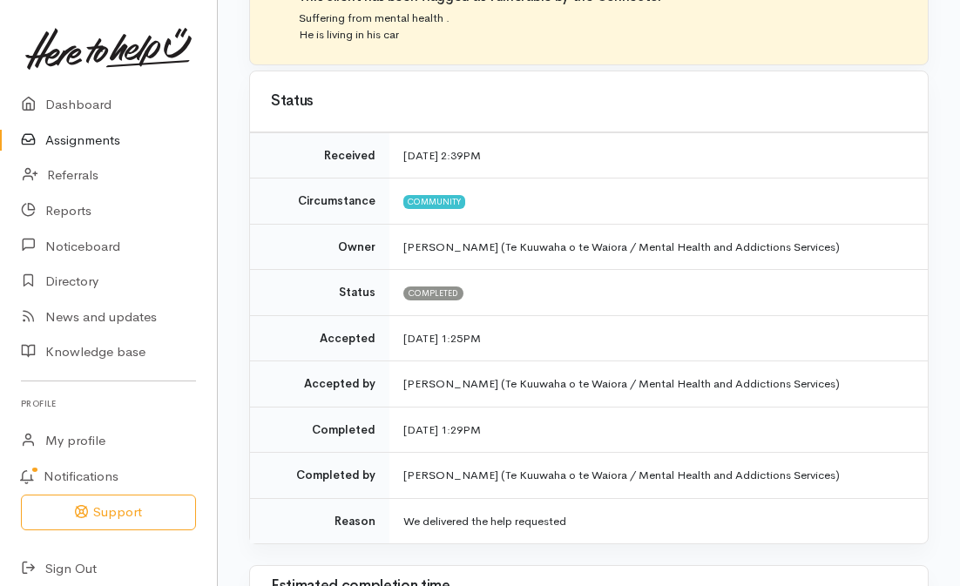
scroll to position [2270, 0]
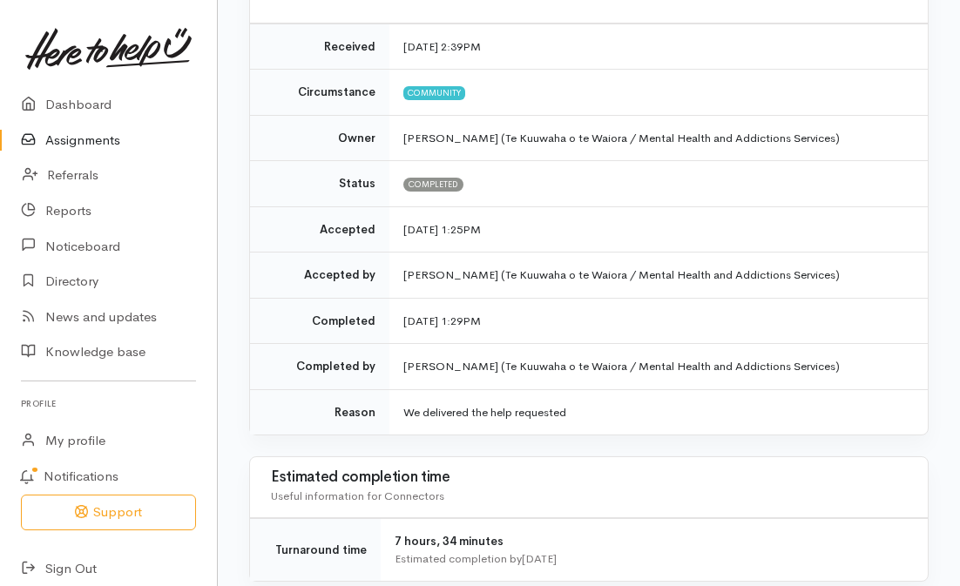
drag, startPoint x: 268, startPoint y: 148, endPoint x: 730, endPoint y: 561, distance: 619.3
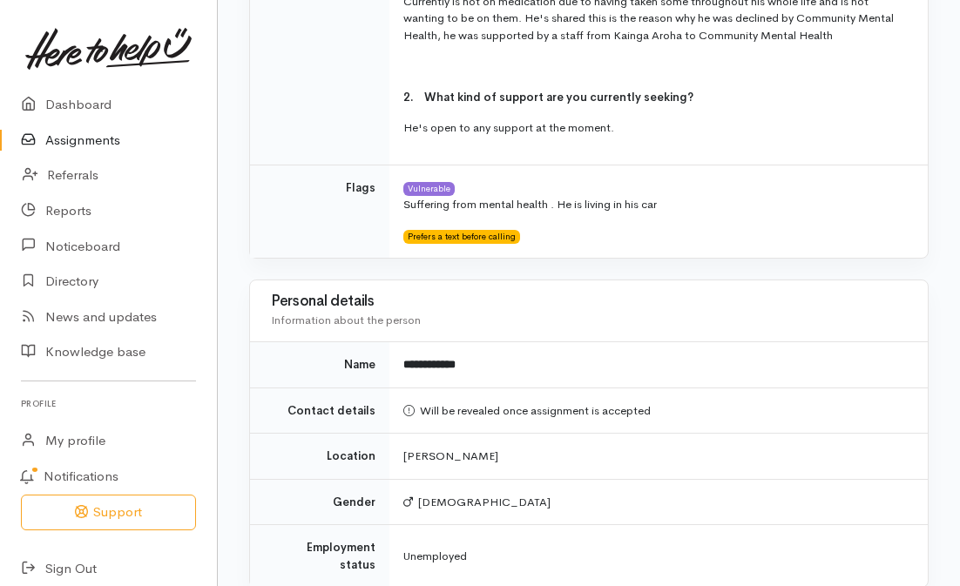
scroll to position [876, 0]
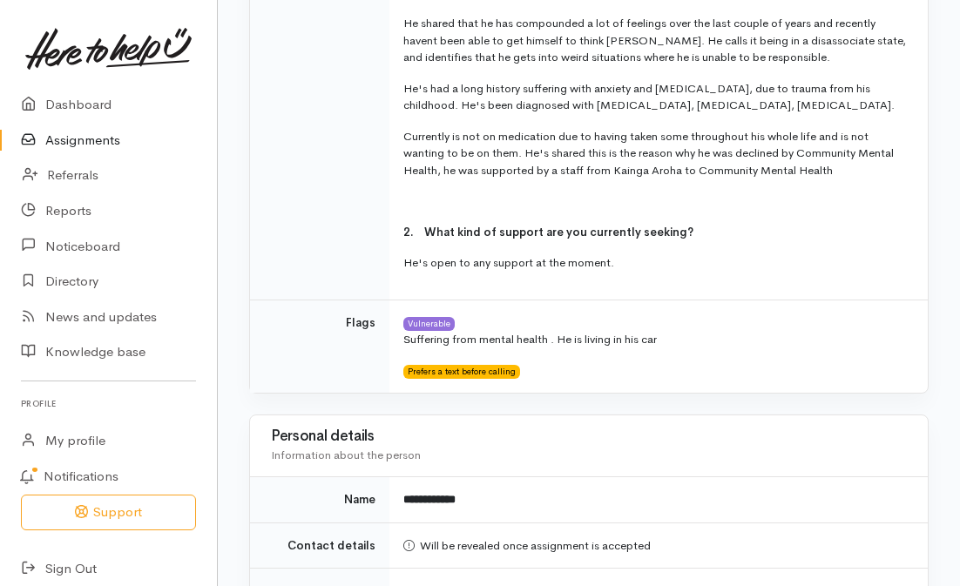
copy div "Lorem ipsumdolor Sitametcon adip Elitseddo Eius temporinc Utlabo etdolo magnaal…"
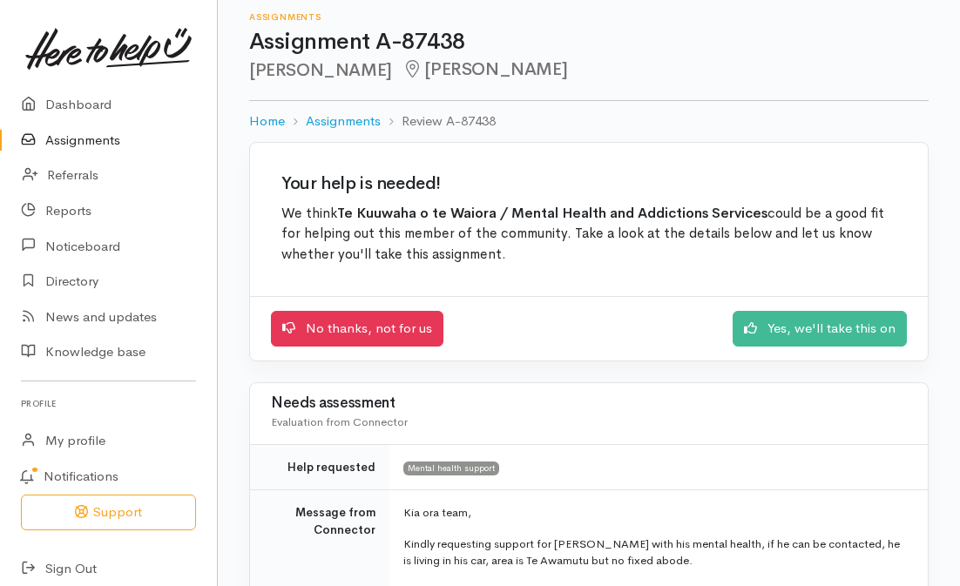
scroll to position [5, 0]
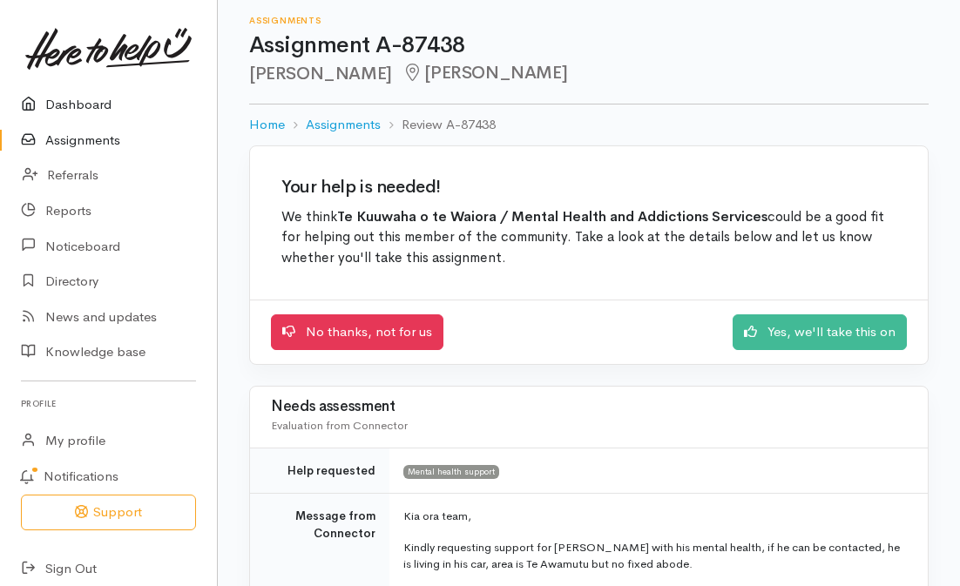
click at [75, 105] on link "Dashboard" at bounding box center [108, 105] width 217 height 36
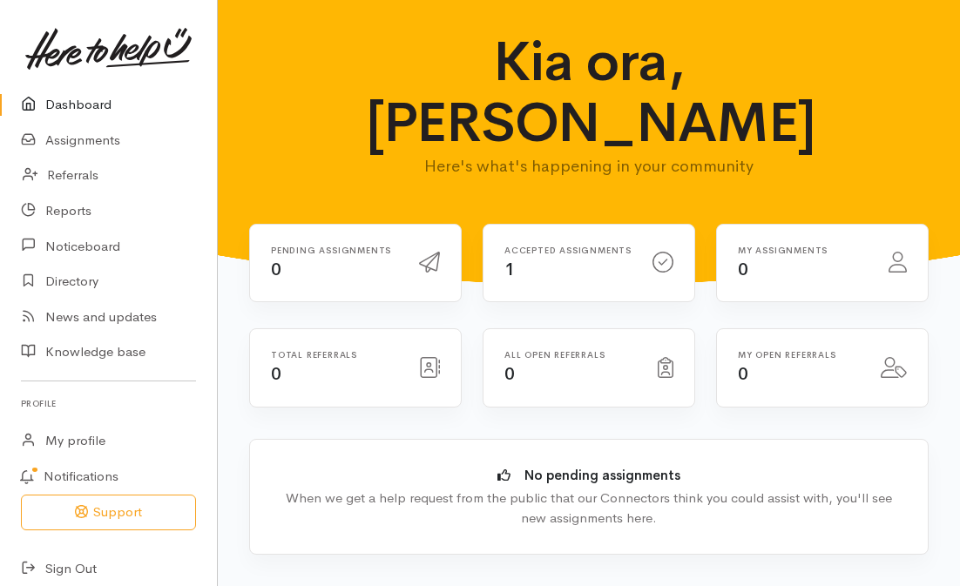
click at [609, 246] on div "Accepted assignments 1" at bounding box center [568, 264] width 148 height 36
click at [524, 246] on div "Accepted assignments 1" at bounding box center [568, 264] width 148 height 36
click at [78, 146] on link "Assignments" at bounding box center [108, 141] width 217 height 36
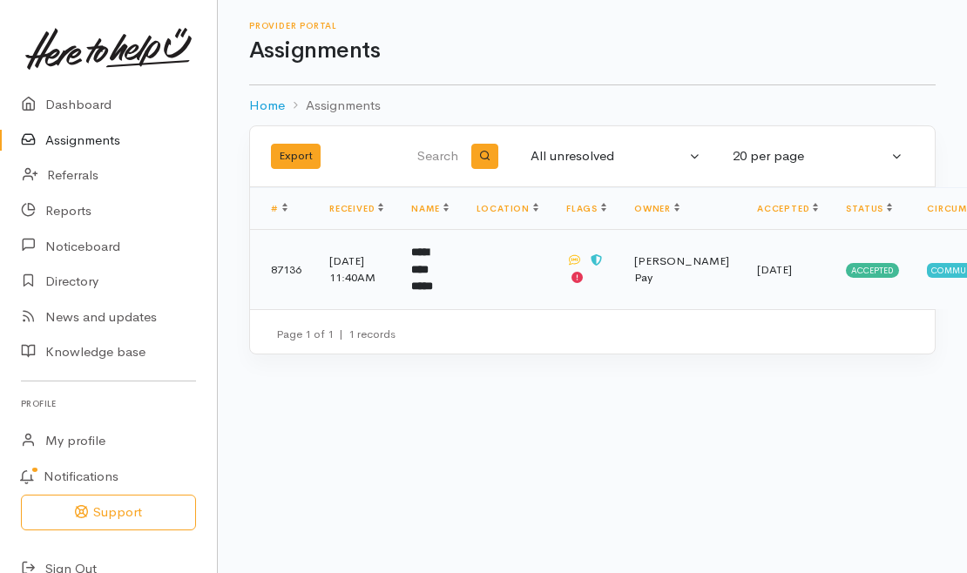
click at [462, 274] on td "**********" at bounding box center [429, 269] width 64 height 79
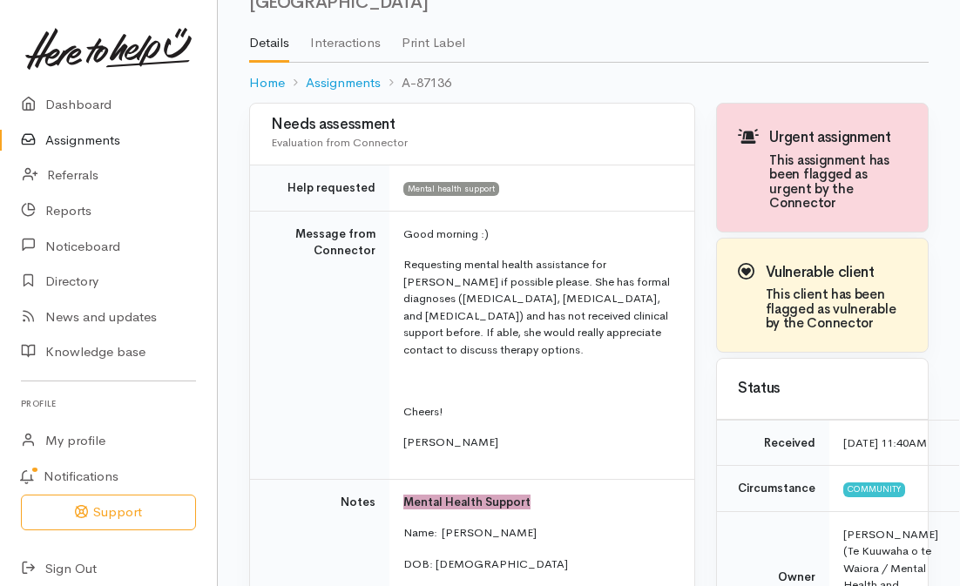
scroll to position [8, 0]
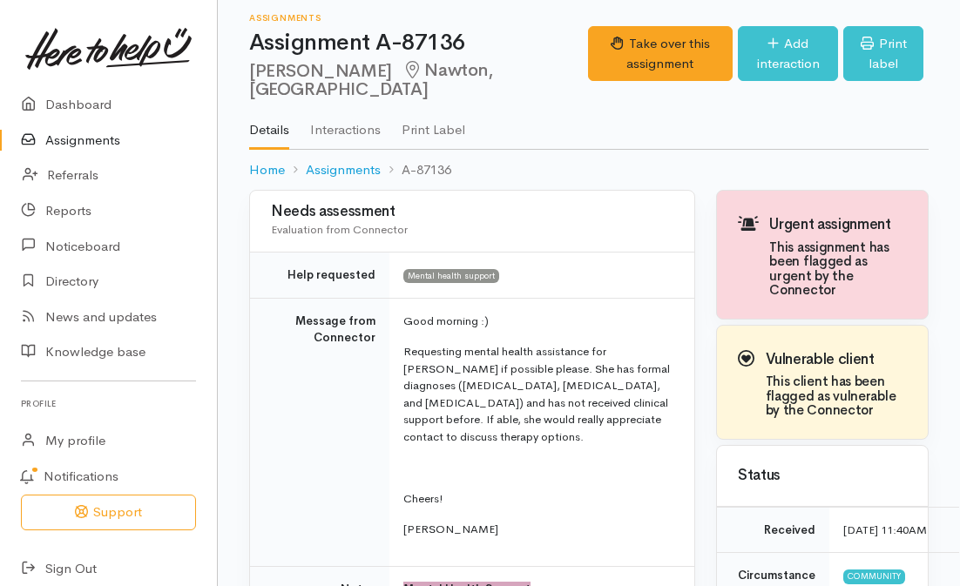
drag, startPoint x: 302, startPoint y: 69, endPoint x: 246, endPoint y: 63, distance: 56.9
click at [246, 63] on div "Assignments Assignment A-87136 [PERSON_NAME], [PERSON_NAME] Options Take over t…" at bounding box center [589, 91] width 742 height 198
copy h2 "Lauren"
click at [361, 94] on h2 "[PERSON_NAME], [PERSON_NAME]" at bounding box center [418, 80] width 339 height 39
drag, startPoint x: 371, startPoint y: 71, endPoint x: 307, endPoint y: 58, distance: 64.7
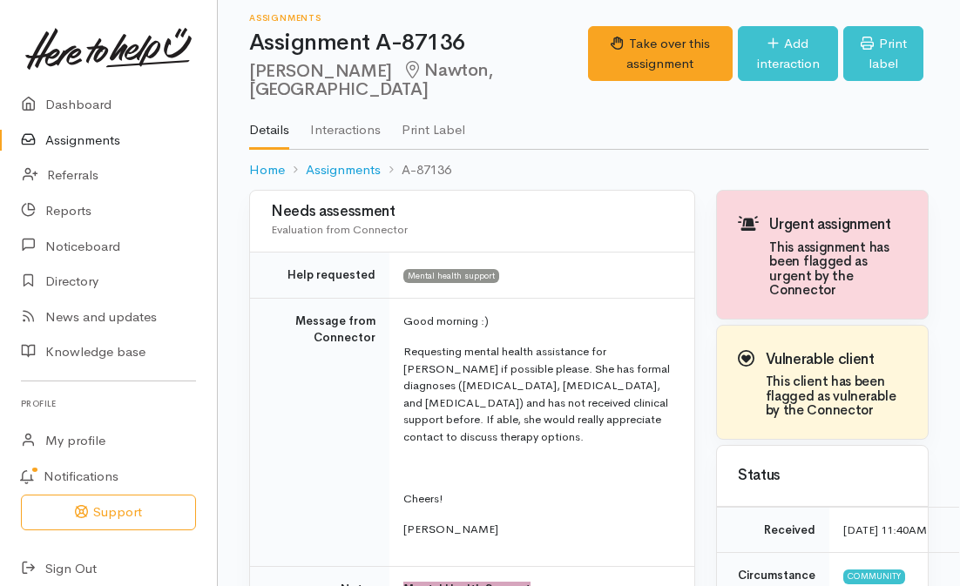
click at [307, 58] on div "Assignments Assignment A-87136 [PERSON_NAME], [PERSON_NAME]" at bounding box center [418, 56] width 339 height 86
copy h2 "Grindlay"
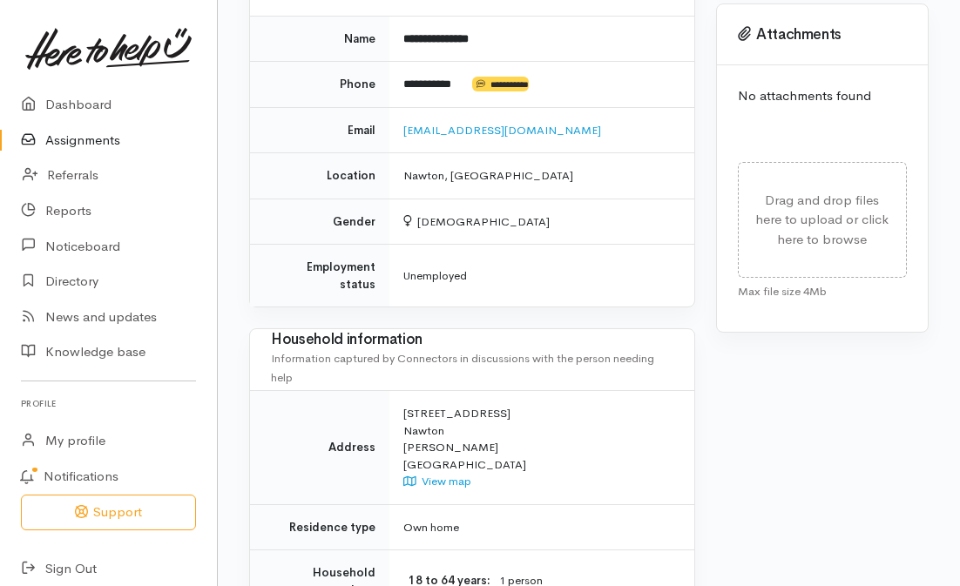
scroll to position [1576, 0]
